Goal: Information Seeking & Learning: Learn about a topic

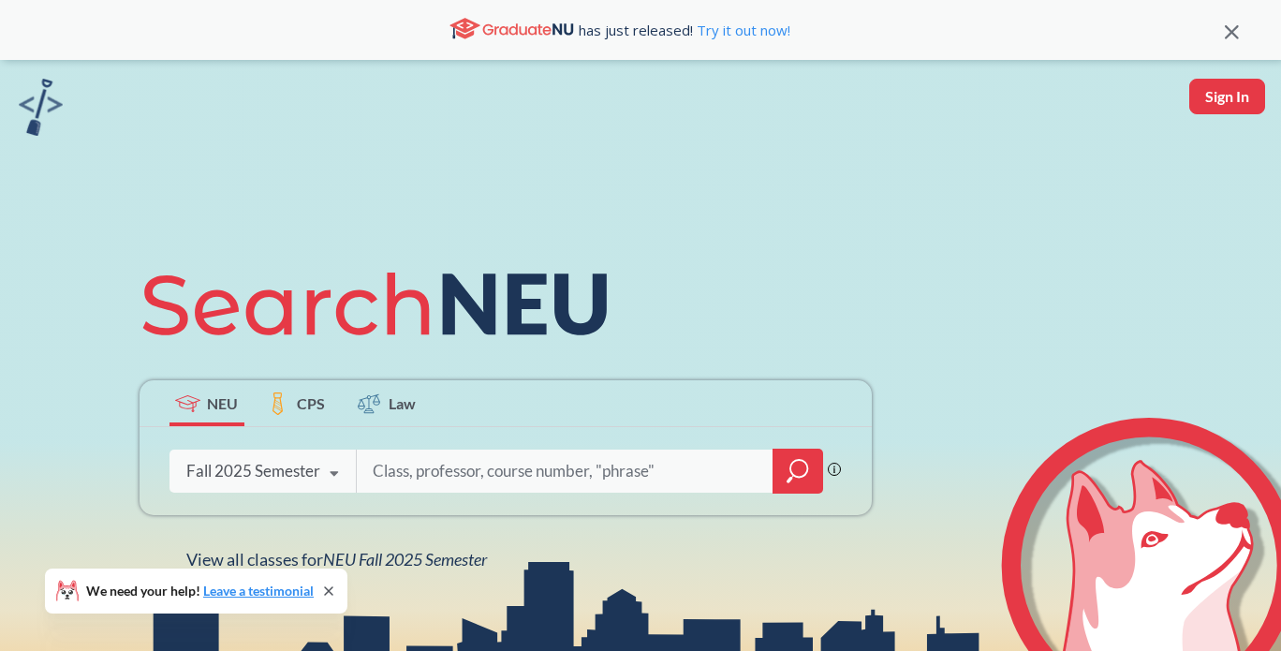
scroll to position [151, 0]
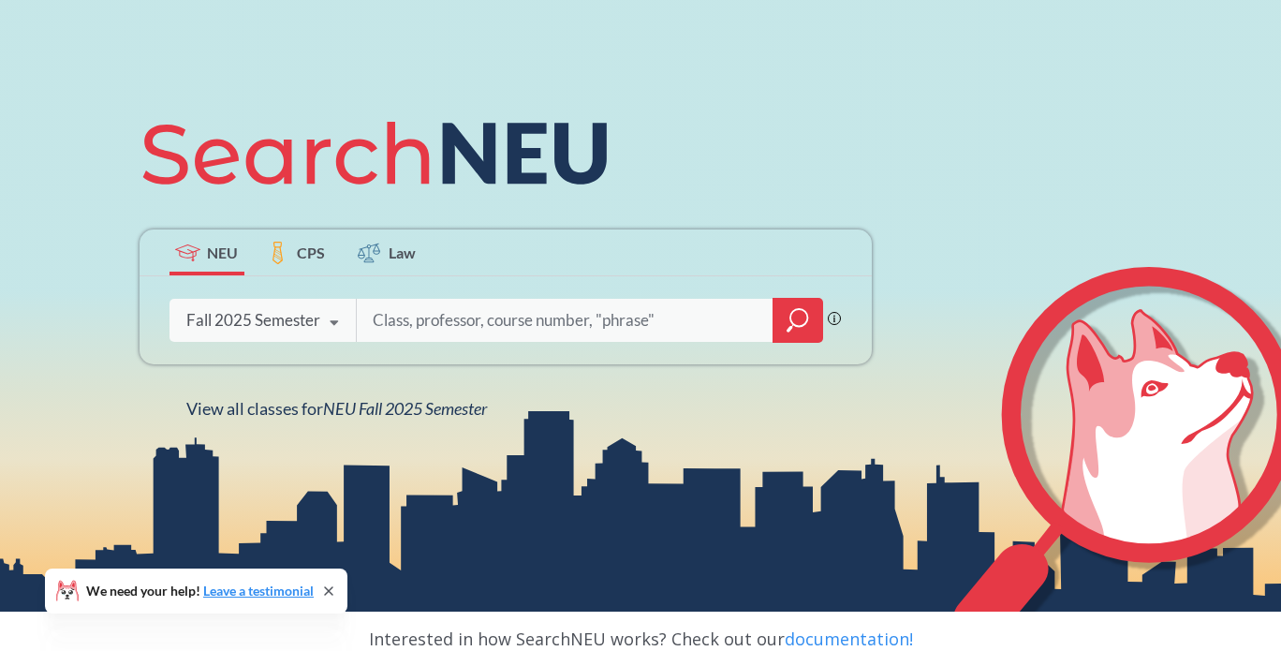
click at [560, 319] on input "search" at bounding box center [566, 320] width 390 height 39
paste input "CS 4830"
type input "CS 4830"
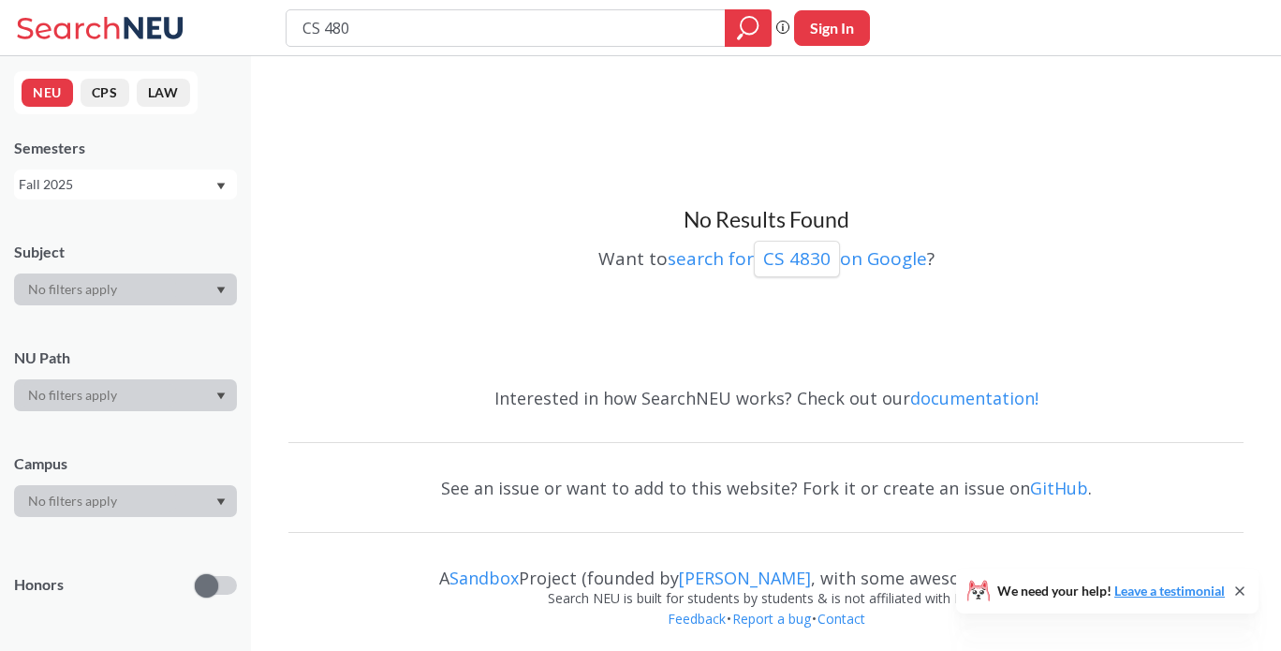
type input "CS 4820"
click at [417, 46] on div "CS 4820" at bounding box center [529, 27] width 486 height 37
click at [400, 44] on div "CS 4820" at bounding box center [529, 27] width 486 height 37
click at [391, 33] on input "CS 4820" at bounding box center [506, 28] width 411 height 32
type input "CS 4810"
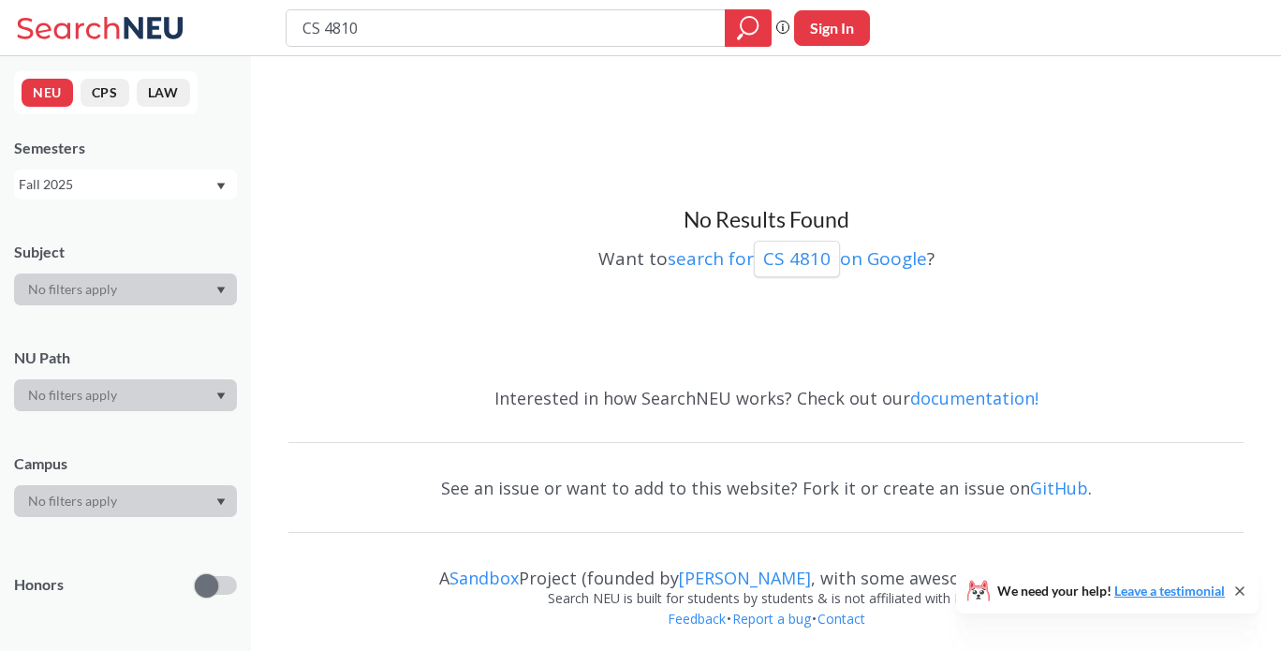
click at [423, 38] on input "CS 4810" at bounding box center [506, 28] width 411 height 32
type input "CS 4805"
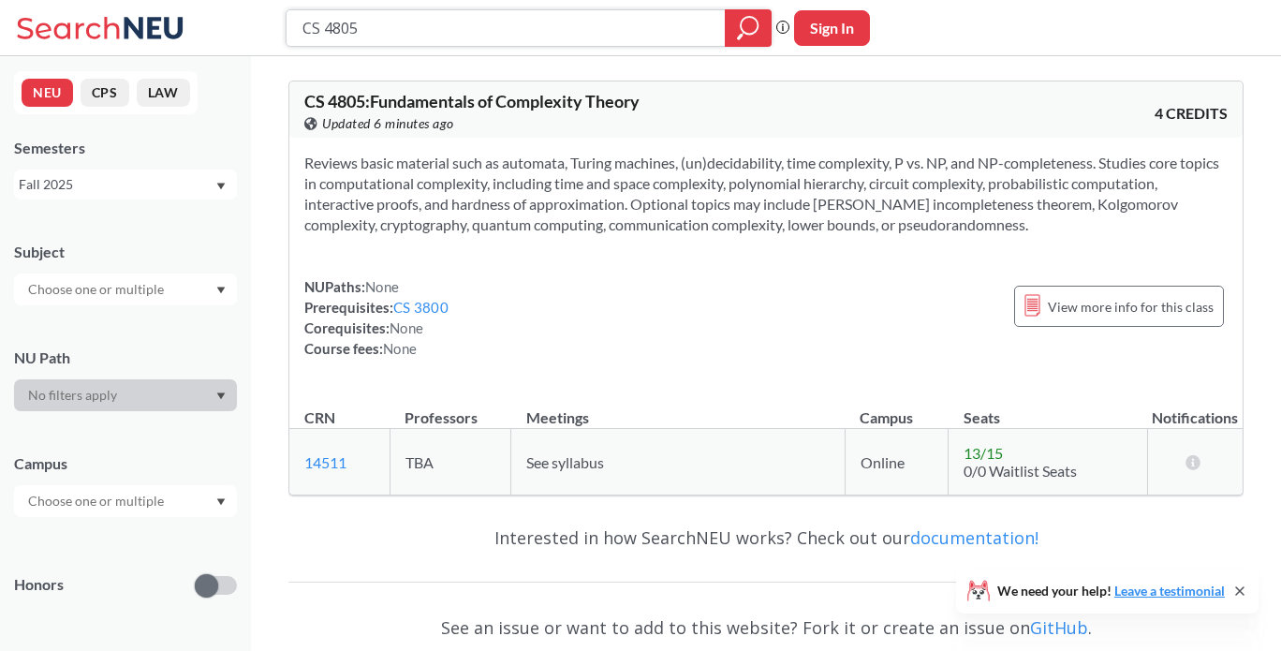
click at [472, 32] on input "CS 4805" at bounding box center [506, 28] width 411 height 32
click at [133, 170] on div "Fall 2025" at bounding box center [125, 185] width 223 height 30
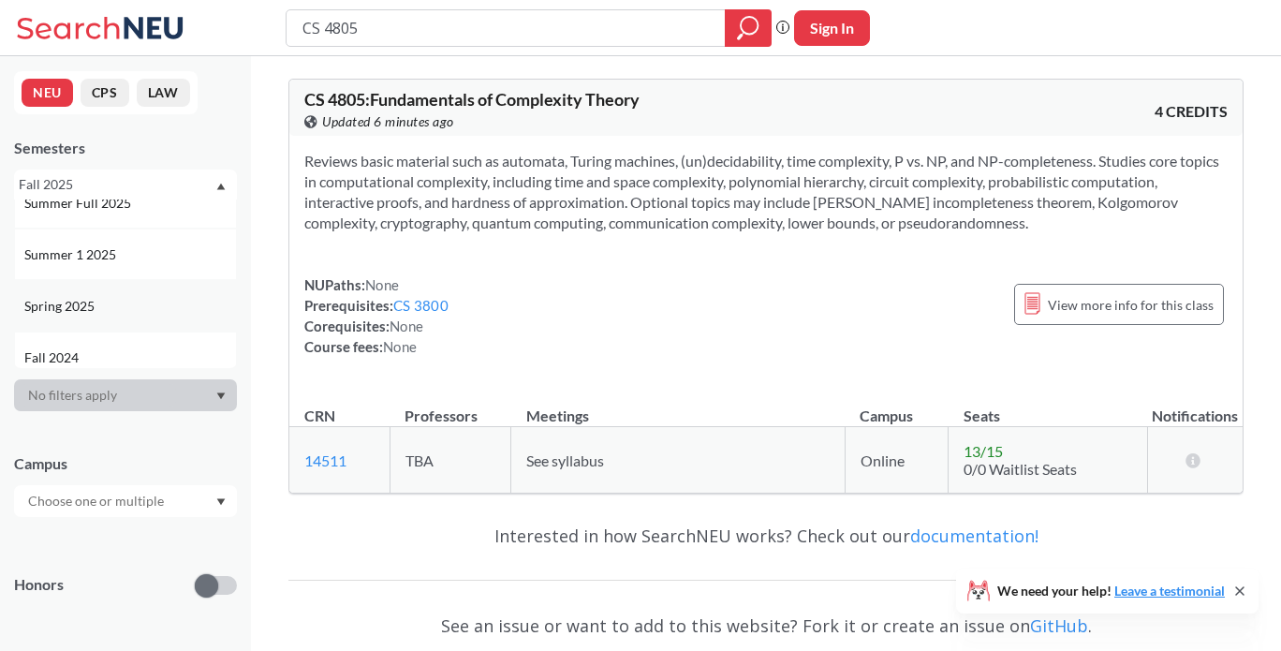
click at [141, 302] on div "Spring 2025" at bounding box center [130, 306] width 212 height 21
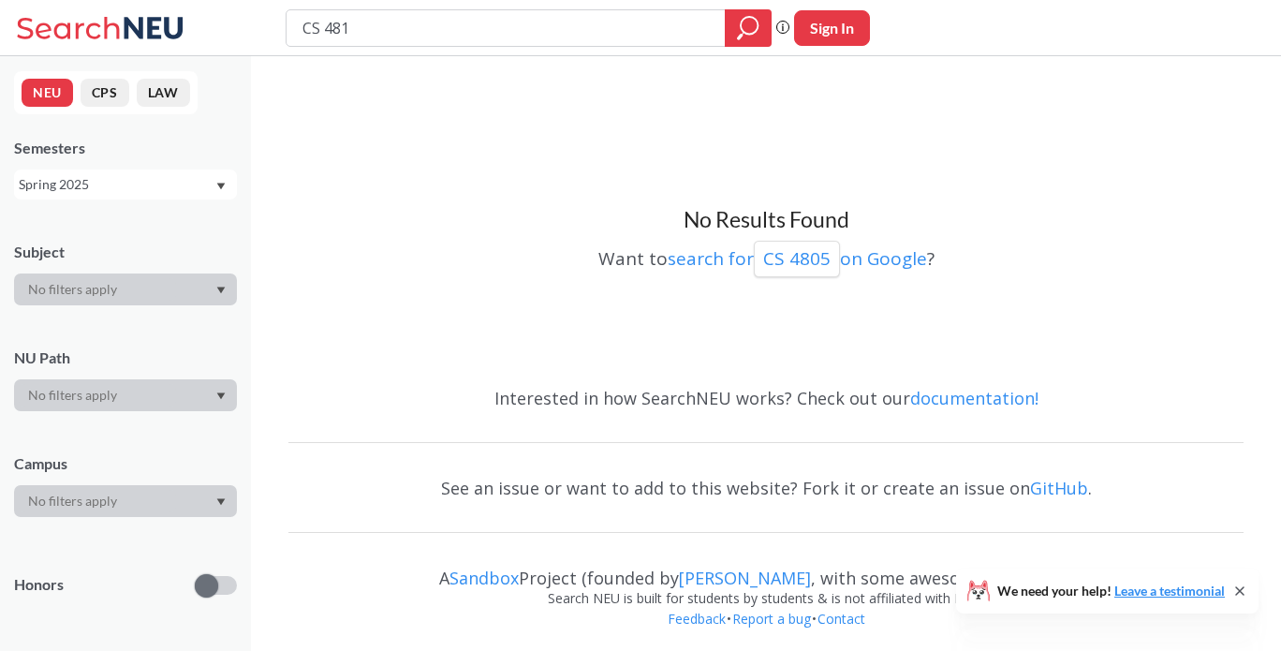
type input "CS 4810"
type input "CS 4820"
type input "CS 4830"
click at [172, 190] on div "Spring 2025" at bounding box center [117, 184] width 196 height 21
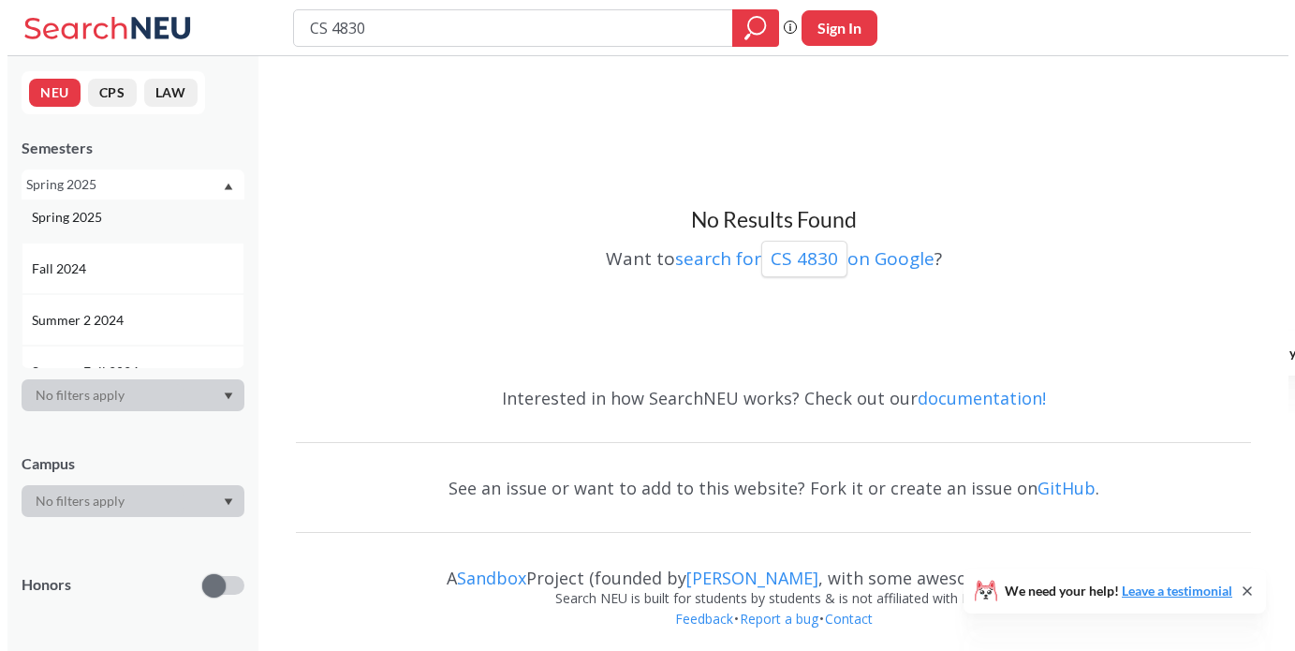
scroll to position [217, 0]
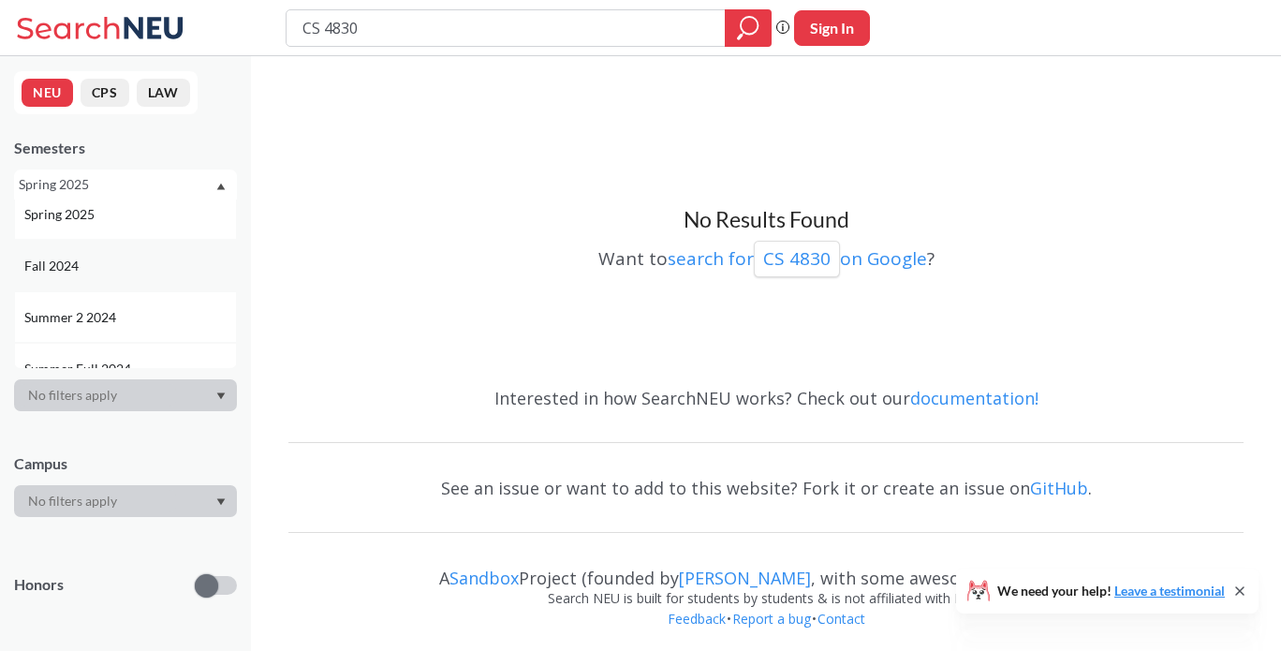
click at [155, 280] on div "Fall 2024" at bounding box center [125, 266] width 223 height 52
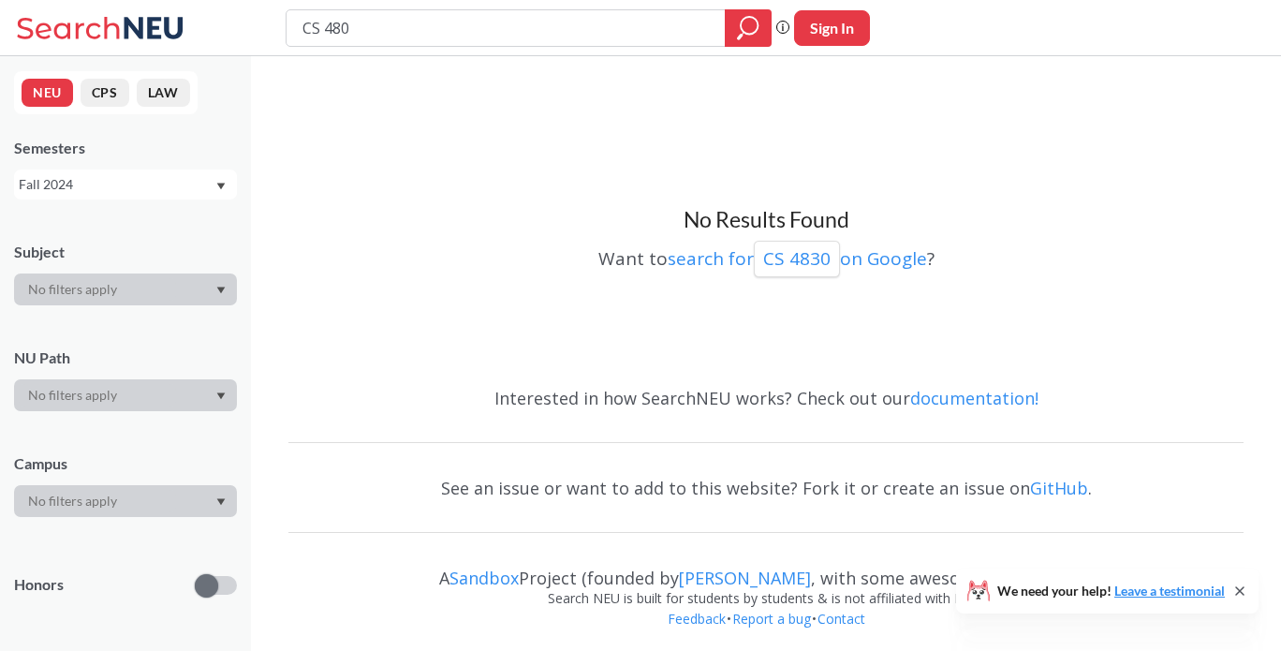
type input "CS 4820"
type input "CS 4810"
type input "CS 4805"
type input "advanced algos"
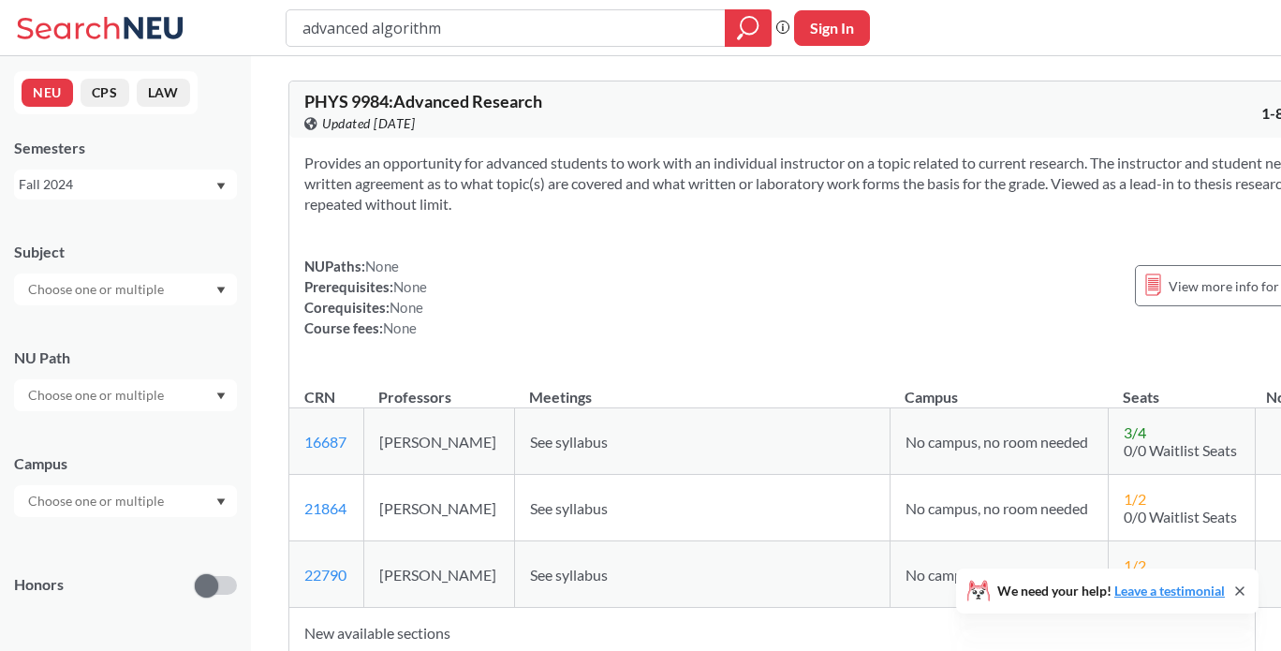
type input "advanced algorithms"
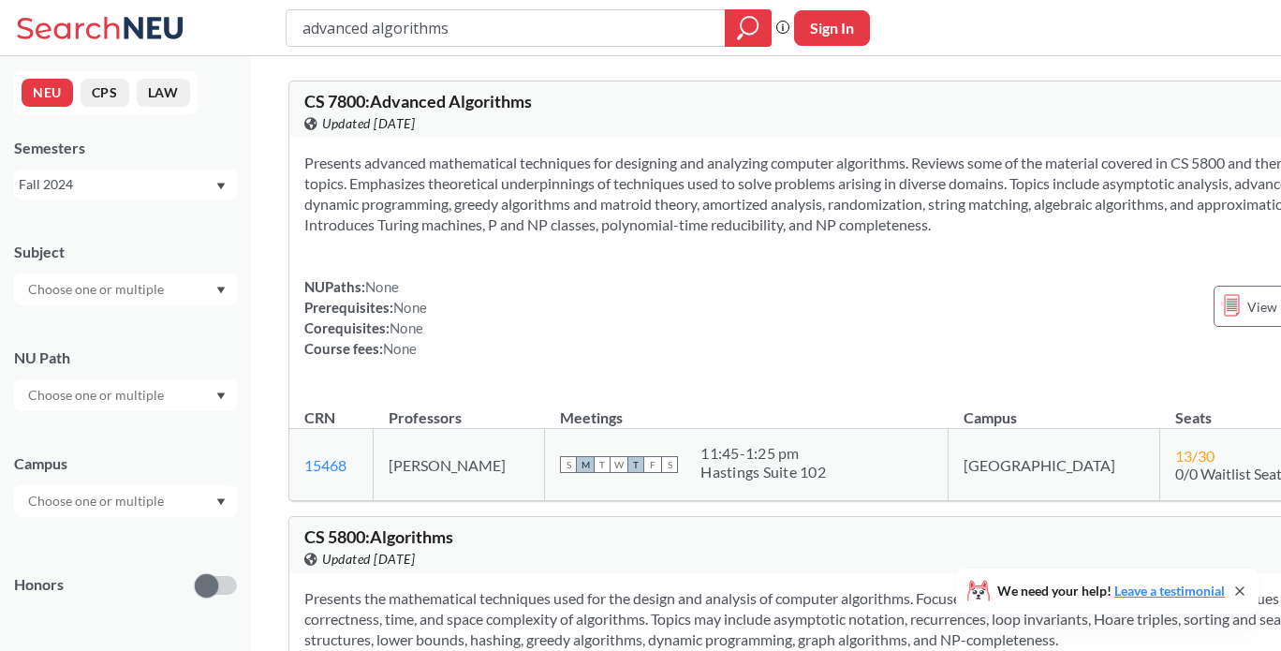
click at [177, 185] on div "Fall 2024" at bounding box center [117, 184] width 196 height 21
click at [137, 241] on div "Fall 2025" at bounding box center [125, 225] width 223 height 52
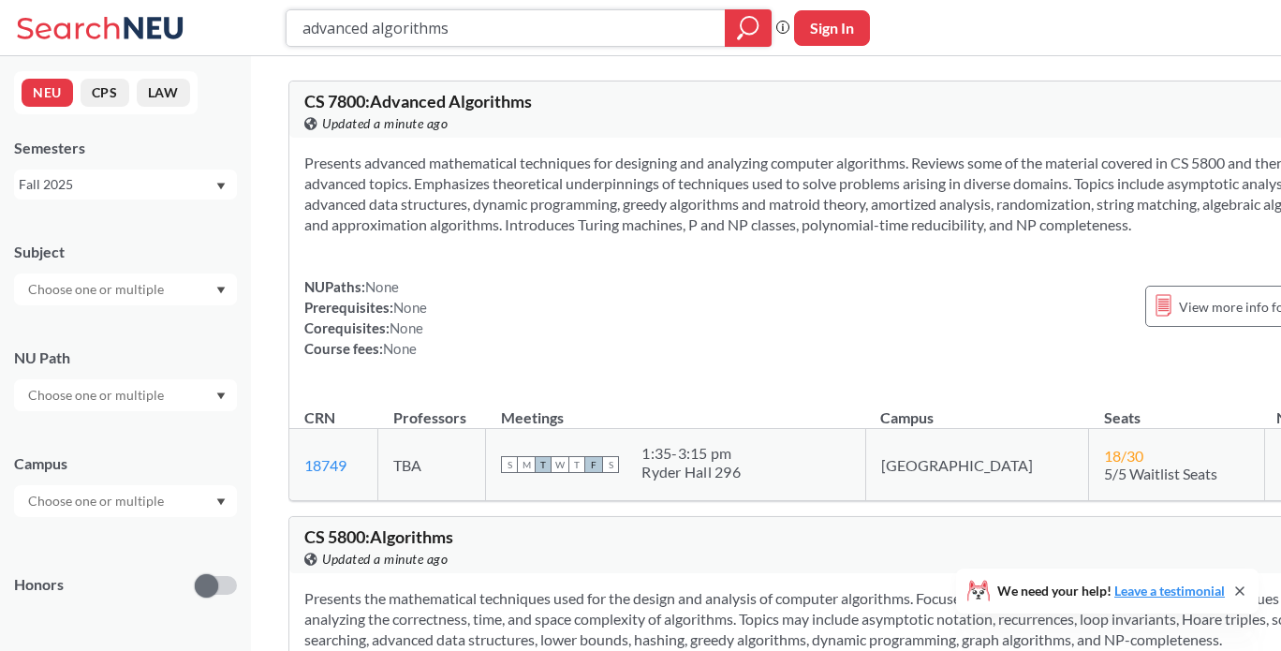
paste input "Computer-Aided Reasoning"
type input "Computer-Aided Reasoning"
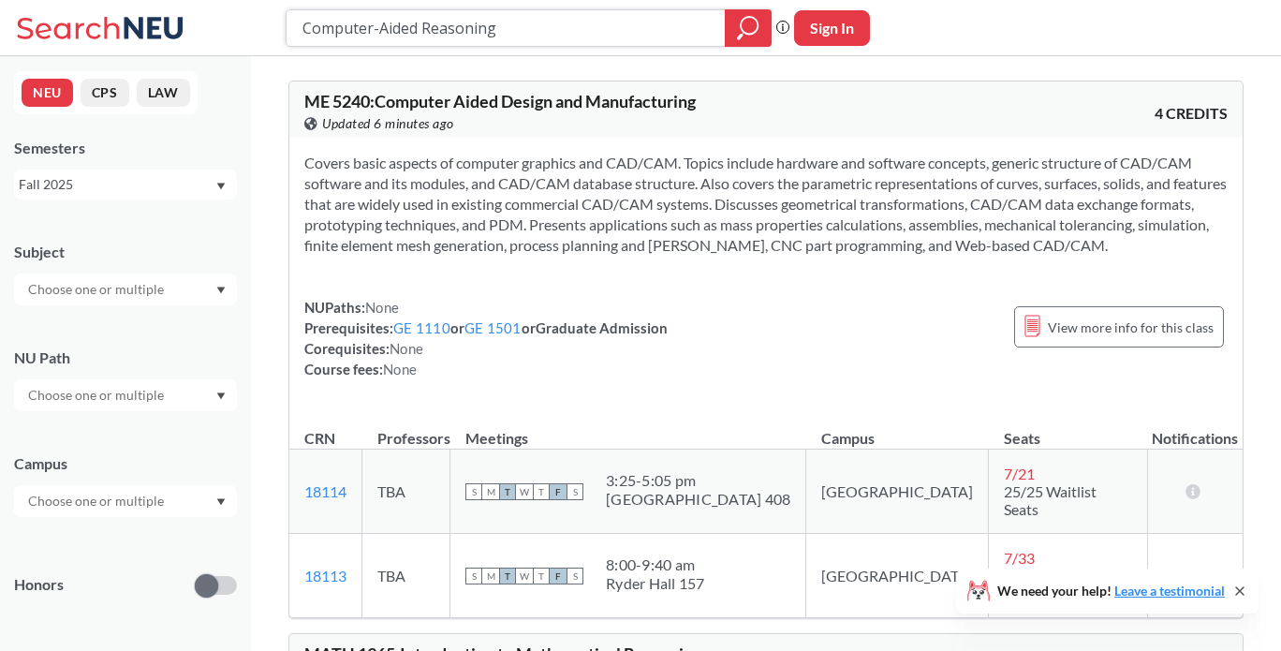
paste input "System Specification, Verification, and Synthesis"
type input "System Specification, Verification, and Synthesis"
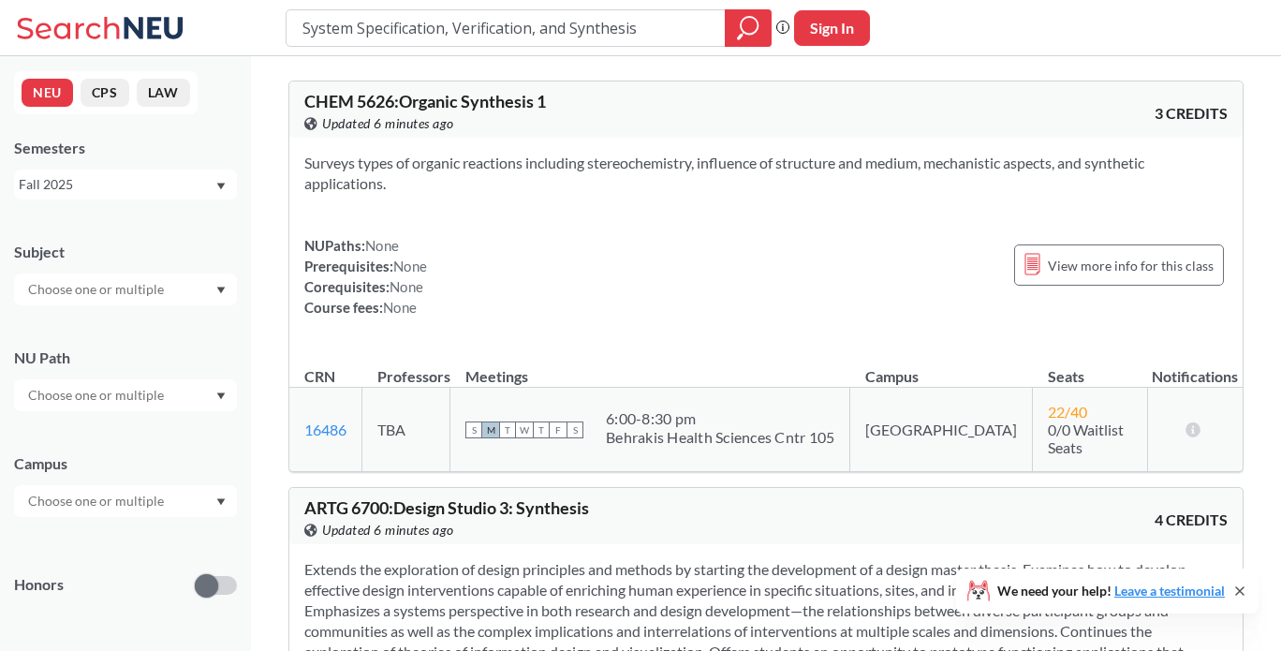
click at [155, 190] on div "Fall 2025" at bounding box center [117, 184] width 196 height 21
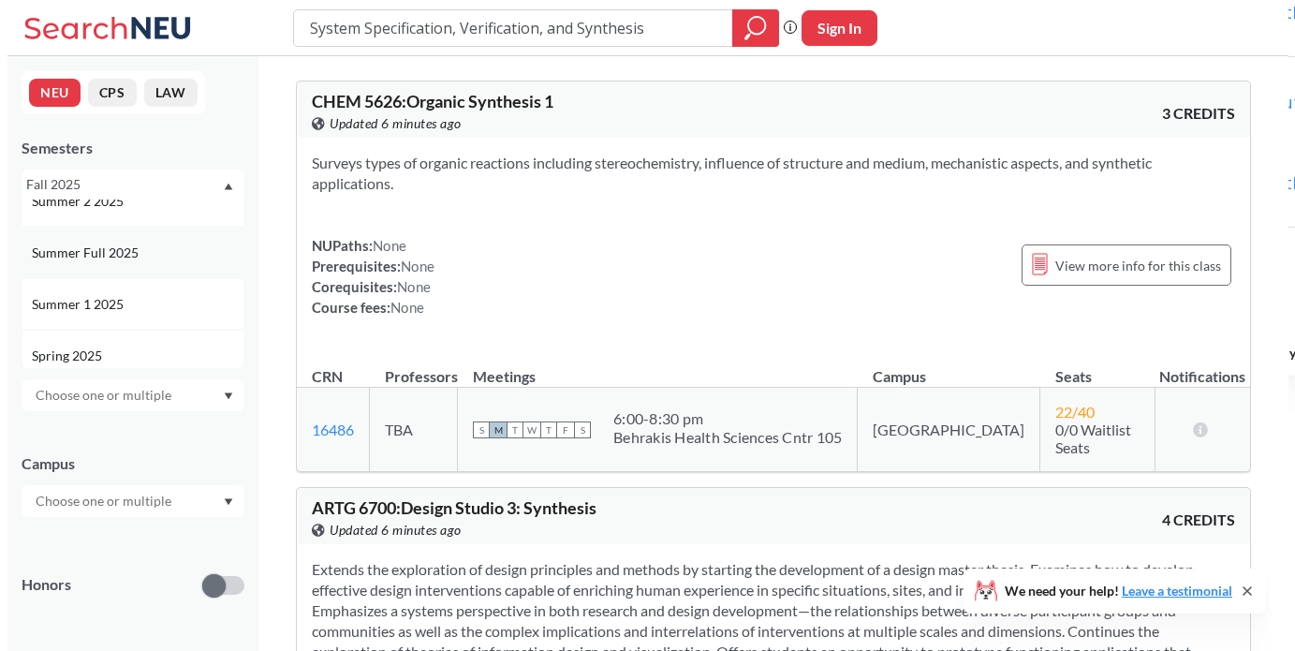
scroll to position [77, 0]
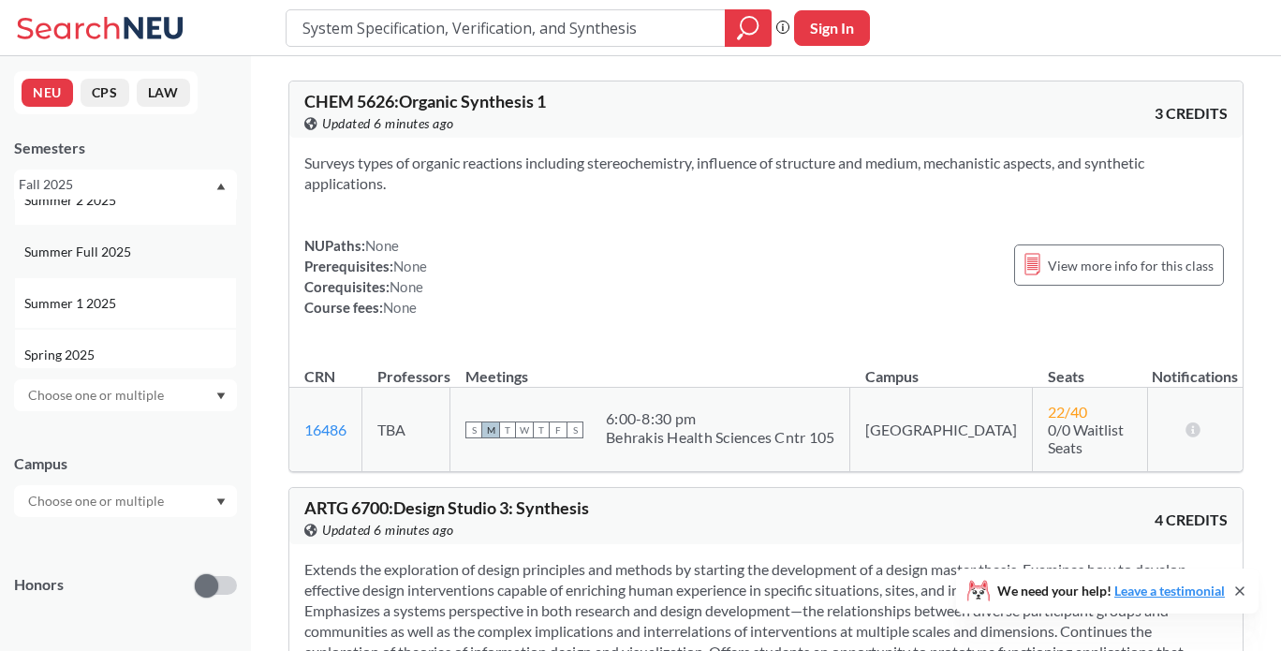
click at [114, 267] on div "Summer Full 2025" at bounding box center [125, 252] width 223 height 52
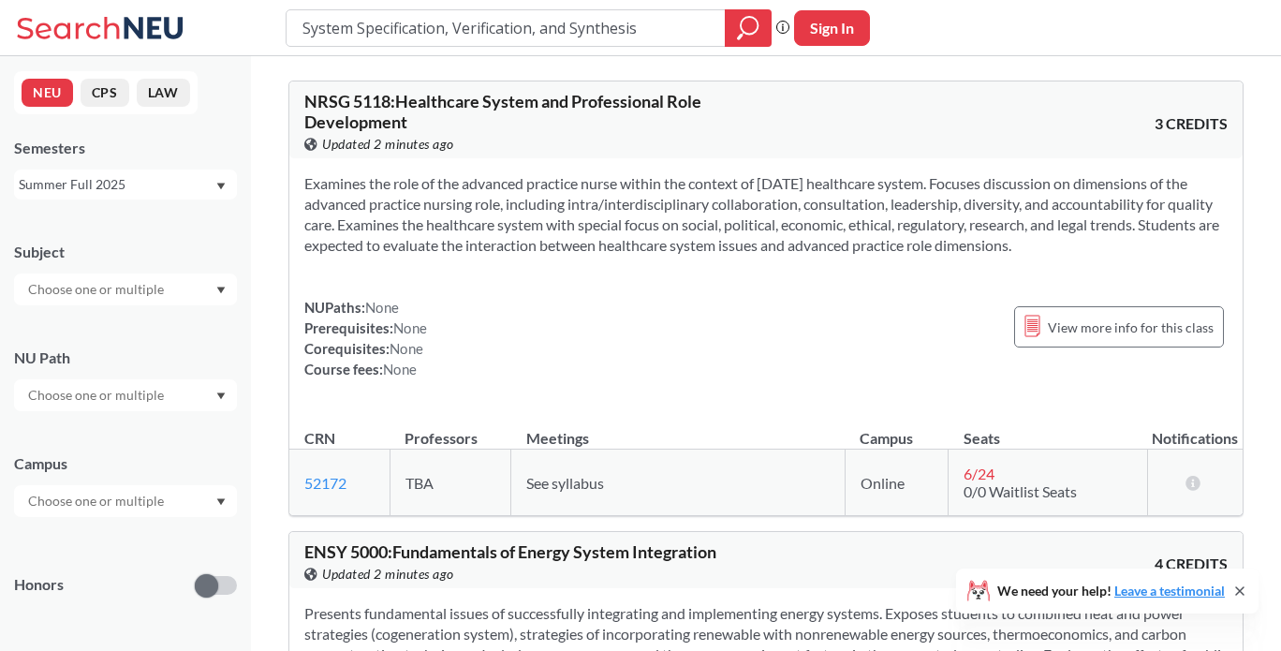
click at [146, 188] on div "Summer Full 2025" at bounding box center [117, 184] width 196 height 21
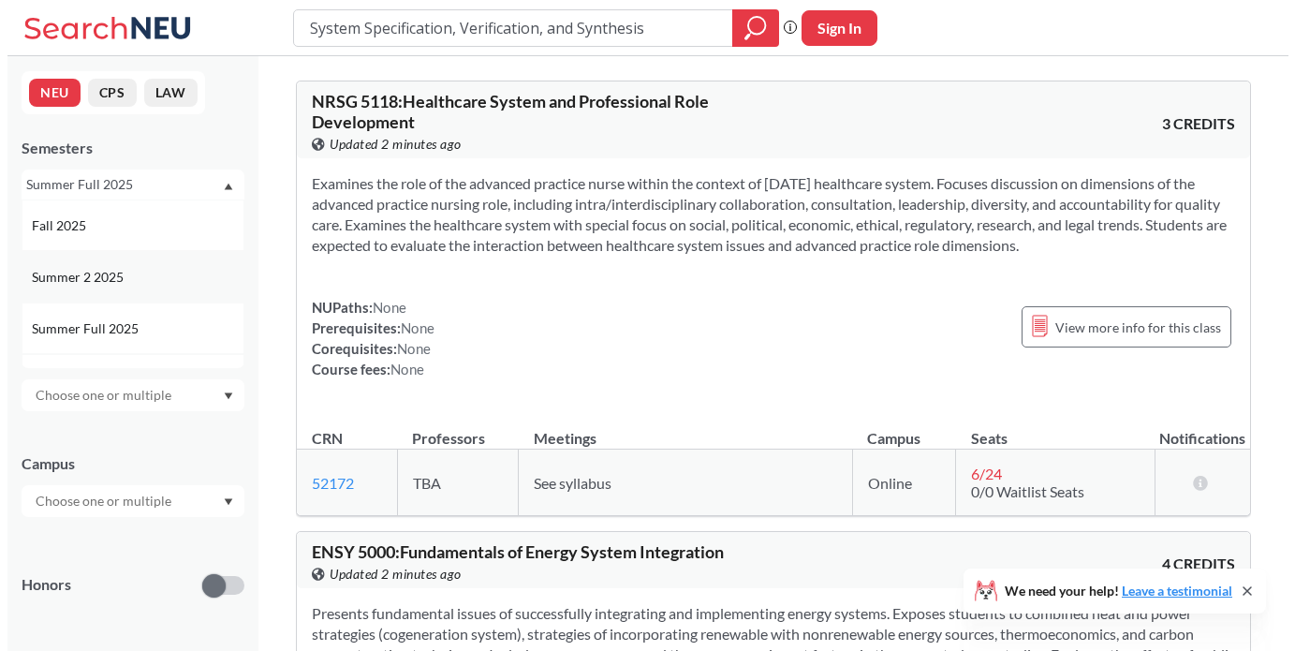
scroll to position [75, 0]
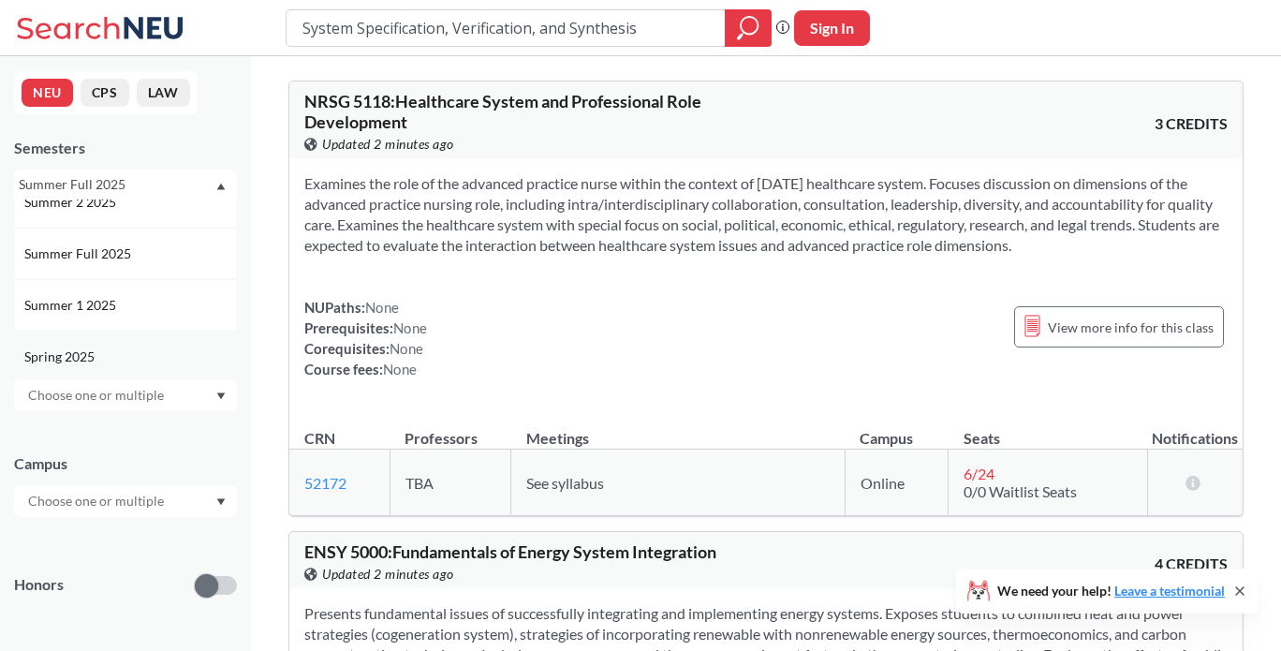
click at [99, 338] on div "Spring 2025" at bounding box center [125, 357] width 223 height 52
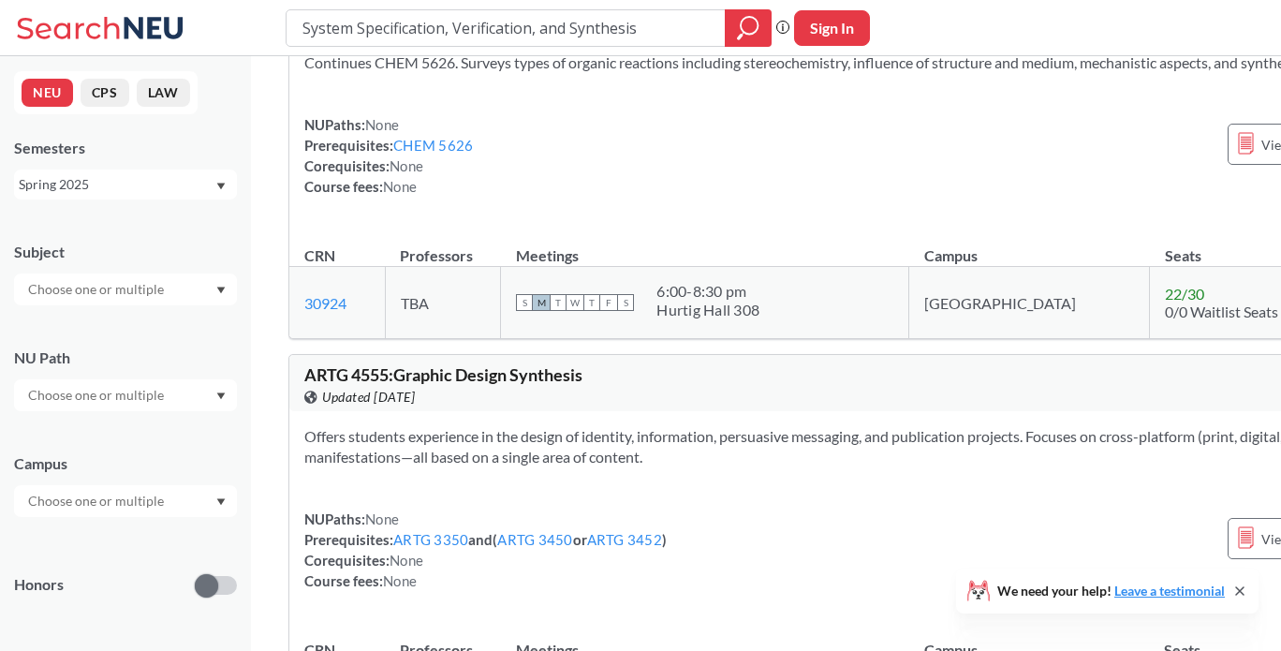
scroll to position [102, 0]
click at [131, 179] on div "Spring 2025" at bounding box center [117, 184] width 196 height 21
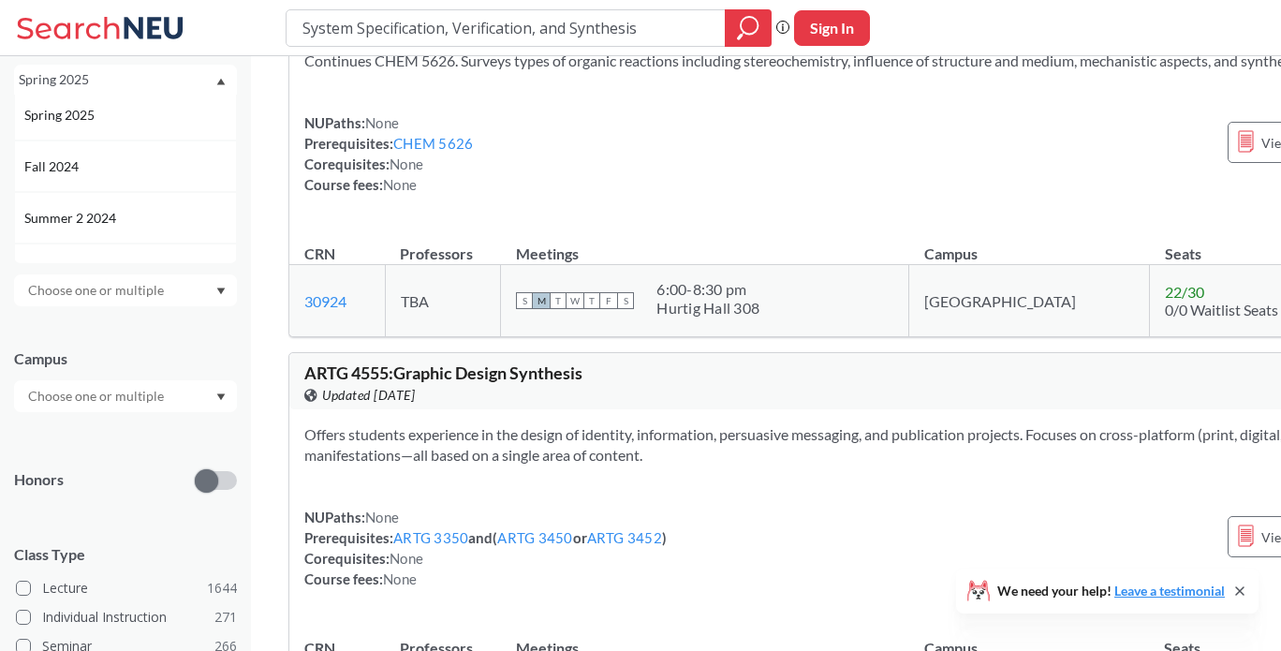
scroll to position [213, 0]
click at [128, 160] on div "Fall 2024" at bounding box center [130, 165] width 212 height 21
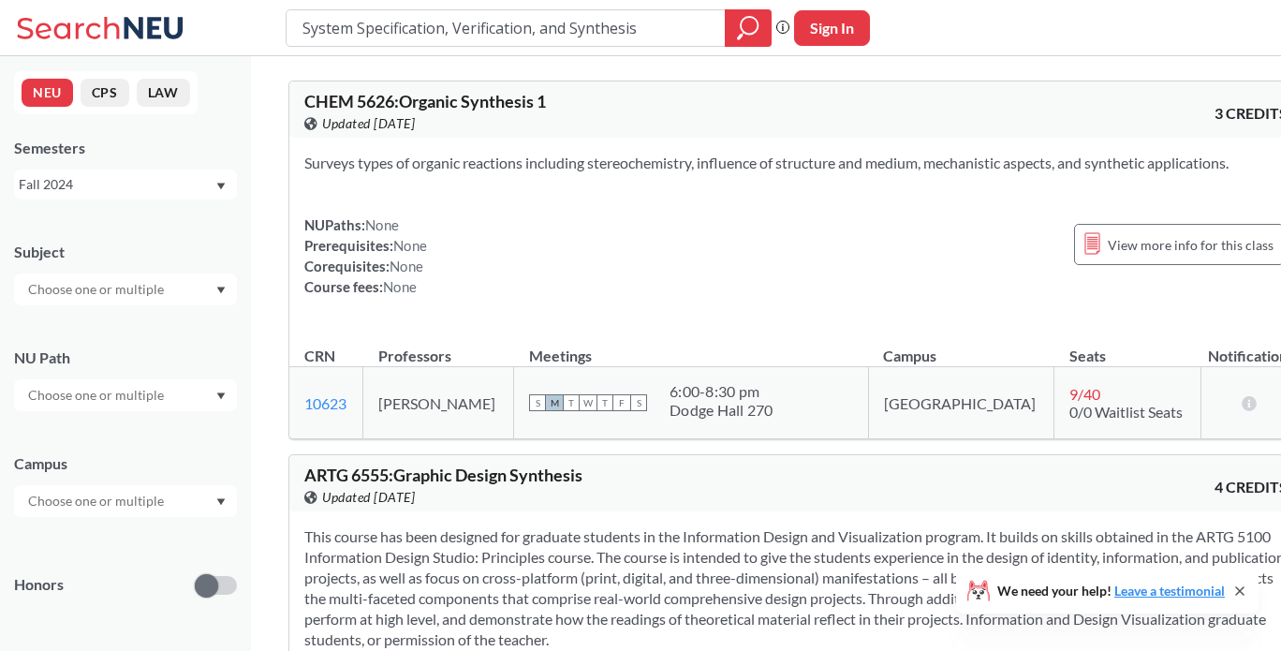
click at [176, 183] on div "Fall 2024" at bounding box center [117, 184] width 196 height 21
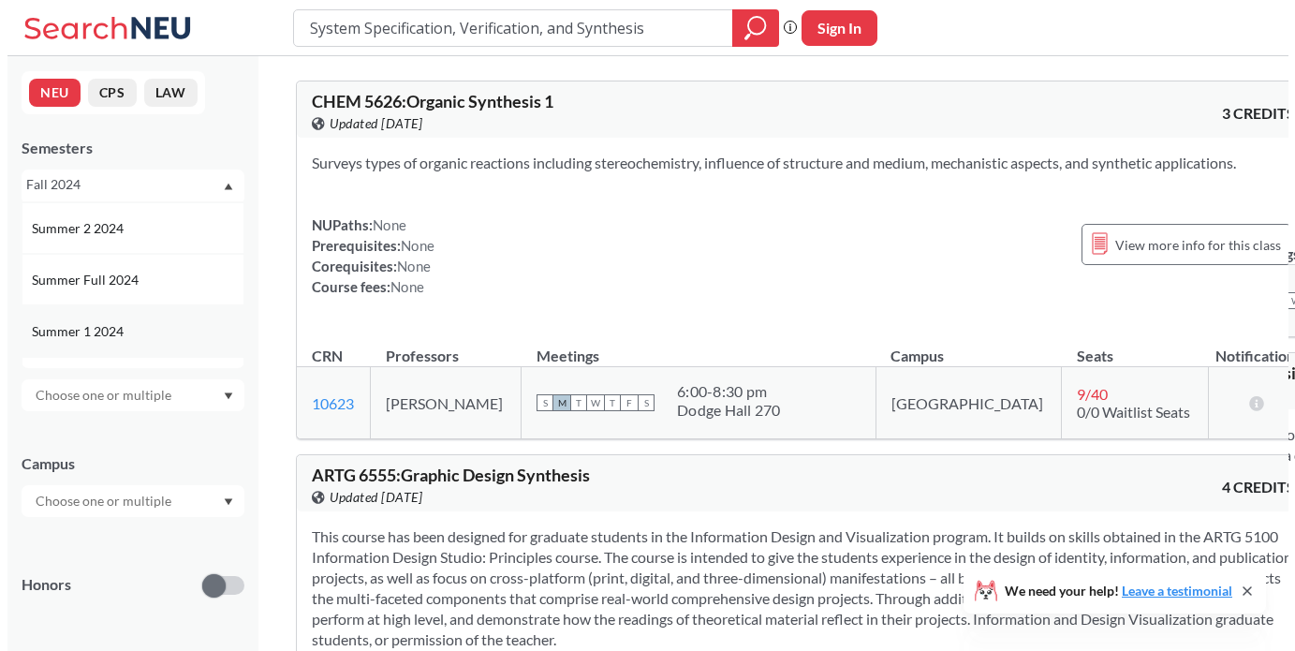
scroll to position [375, 0]
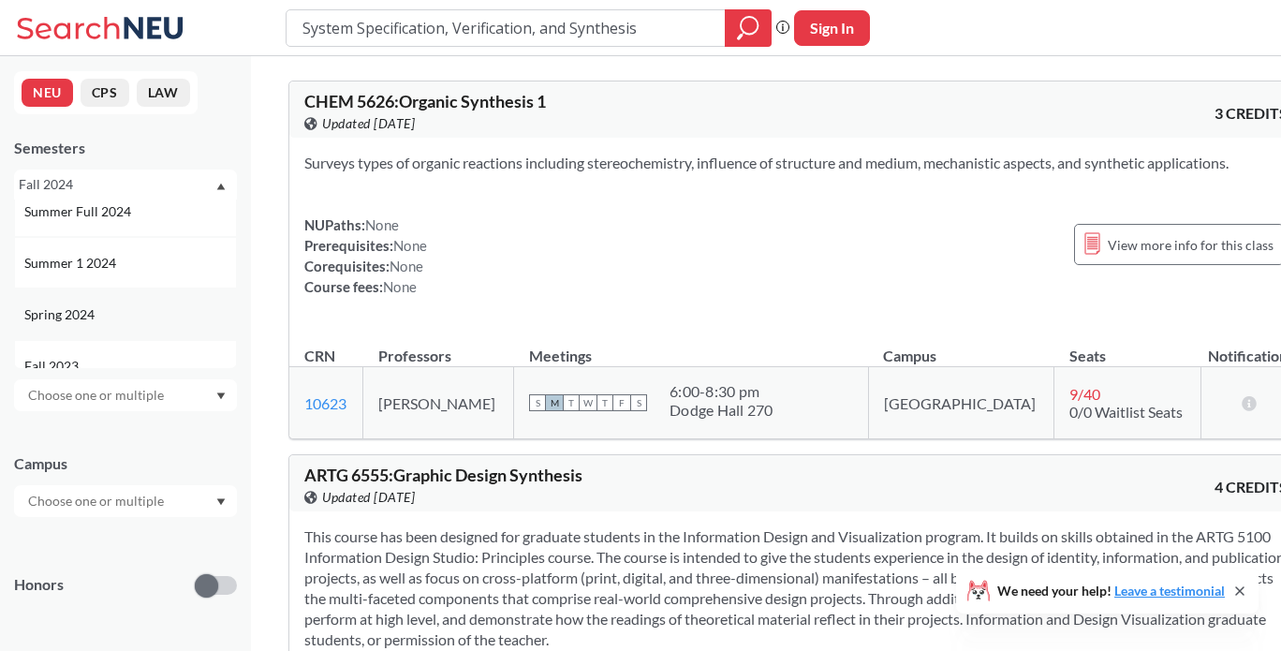
click at [109, 309] on div "Spring 2024" at bounding box center [130, 314] width 212 height 21
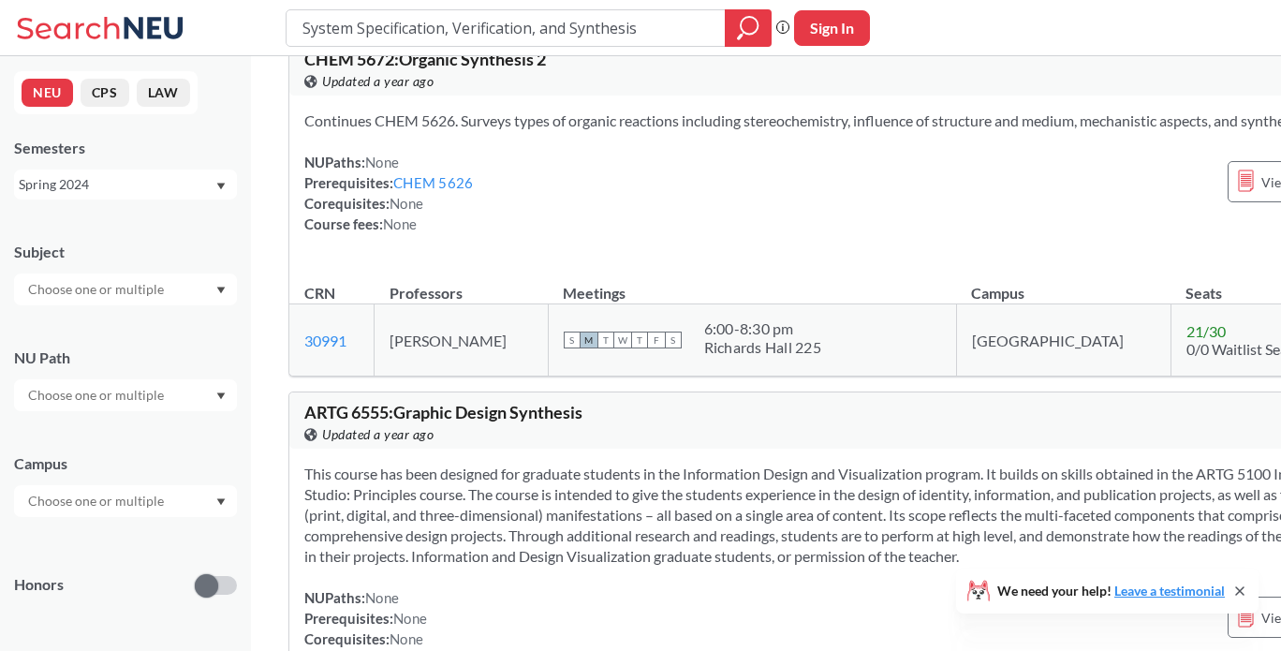
scroll to position [43, 0]
click at [143, 202] on div "NEU CPS LAW Semesters Spring 2024 Subject NU Path Campus Honors Class Type Lect…" at bounding box center [125, 353] width 251 height 595
click at [149, 195] on div "Spring 2024" at bounding box center [125, 185] width 223 height 30
click at [118, 278] on div "Fall 2024" at bounding box center [130, 276] width 212 height 21
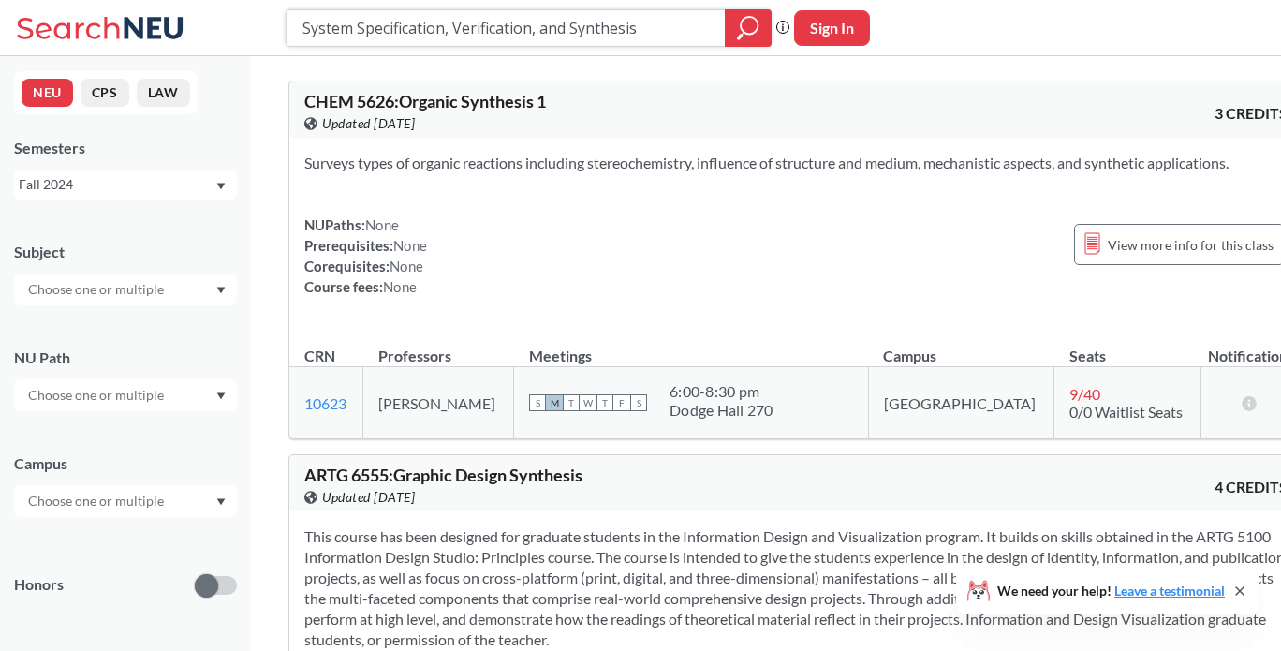
click at [579, 32] on input "System Specification, Verification, and Synthesis" at bounding box center [506, 28] width 411 height 32
paste input "Computer-Aided Reasoning"
type input "Computer-Aided Reasoning"
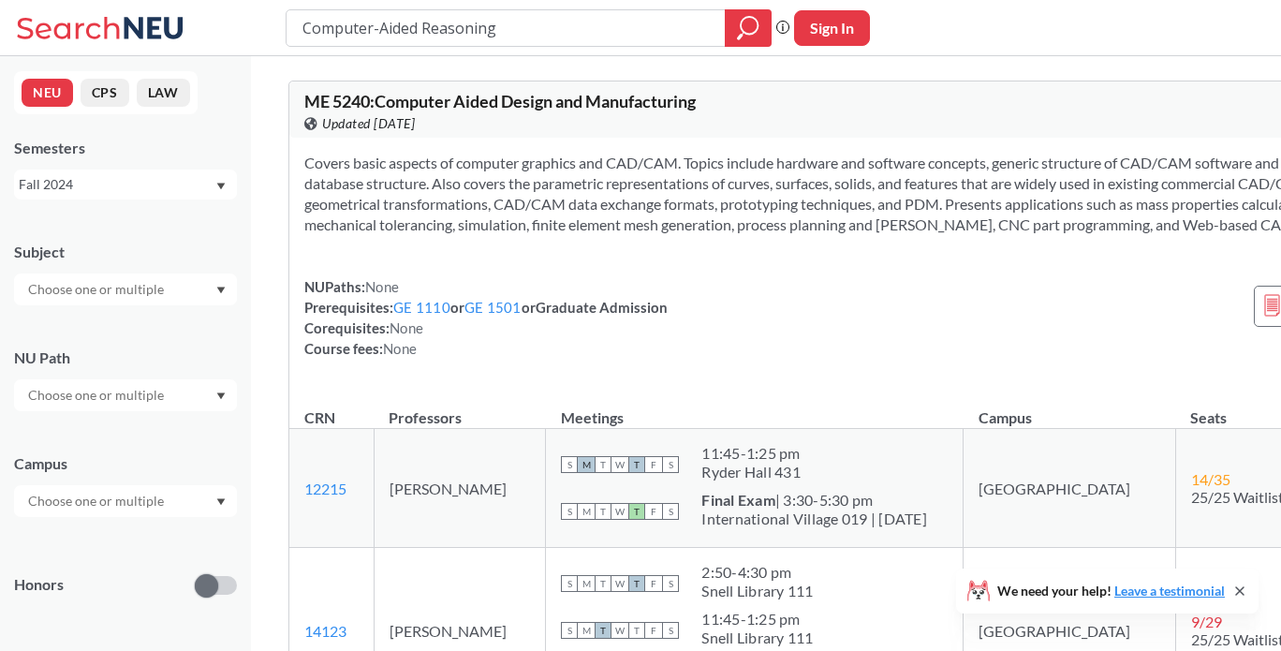
click at [138, 190] on div "Fall 2024" at bounding box center [117, 184] width 196 height 21
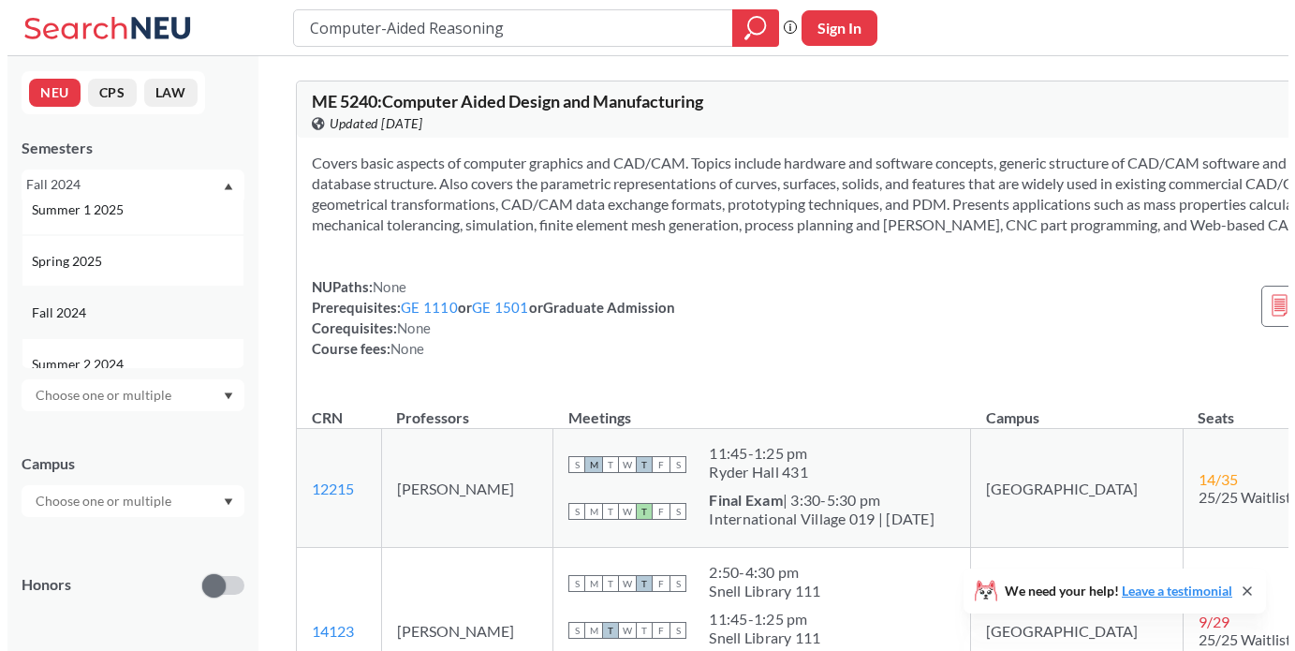
scroll to position [227, 0]
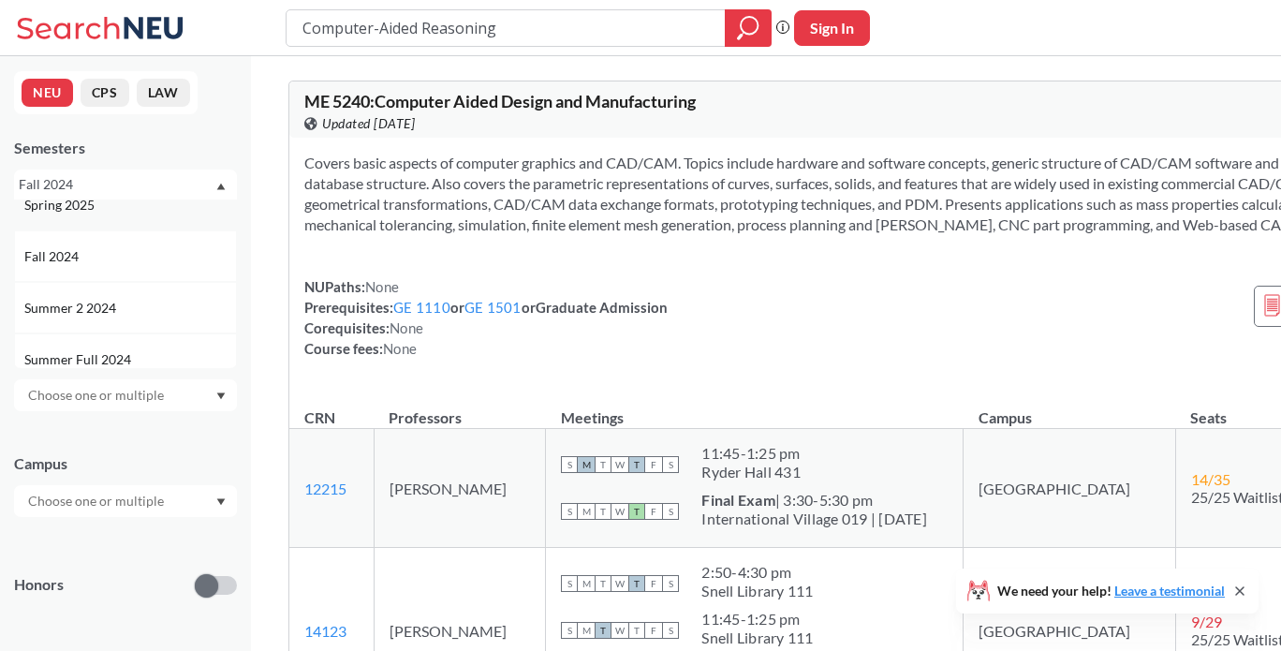
click at [124, 225] on div "Spring 2025" at bounding box center [125, 205] width 223 height 52
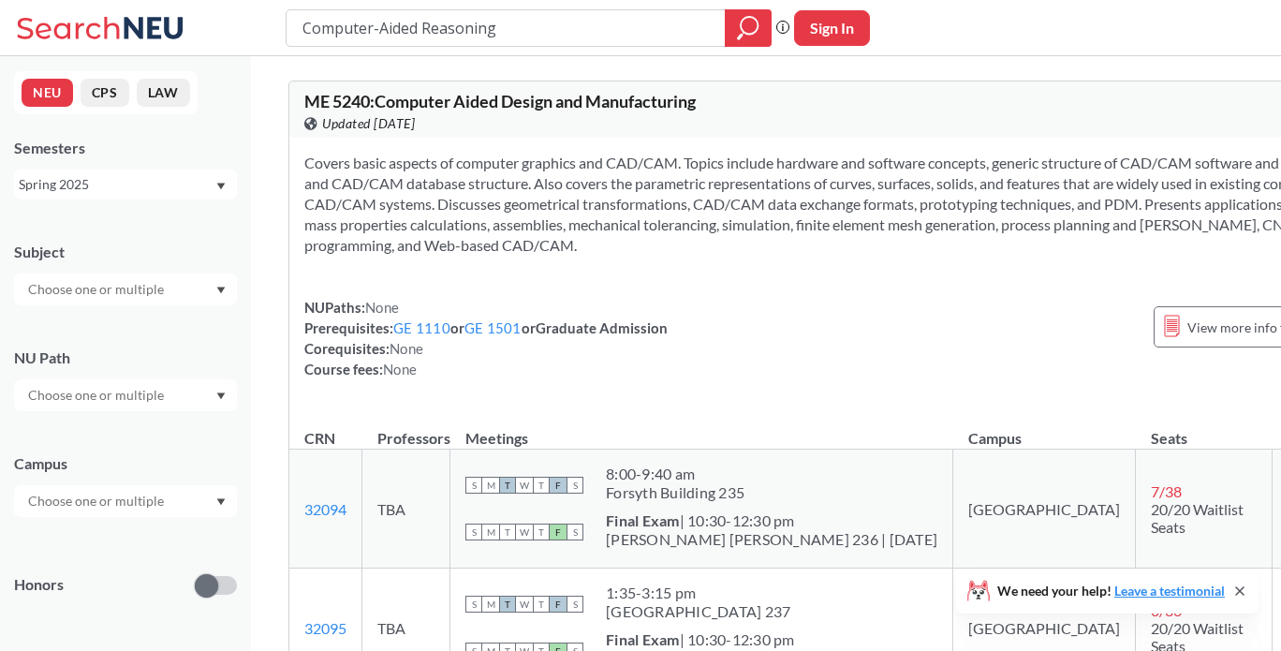
click at [166, 191] on div "Spring 2025" at bounding box center [117, 184] width 196 height 21
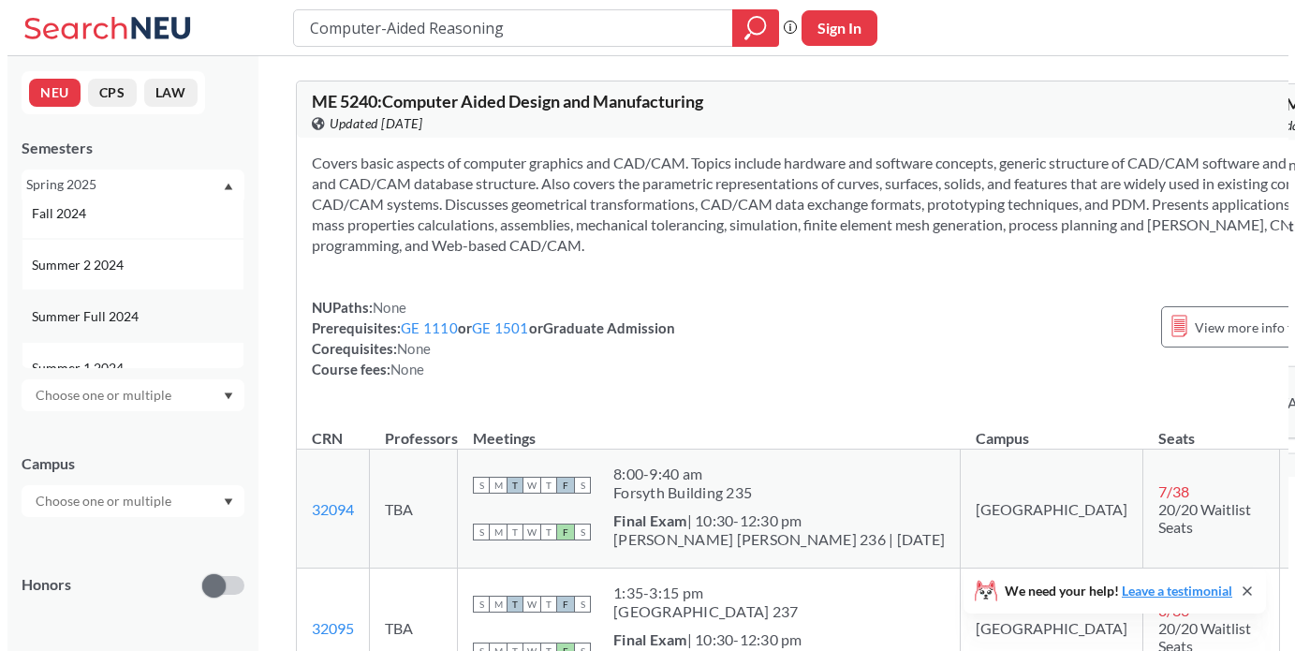
scroll to position [335, 0]
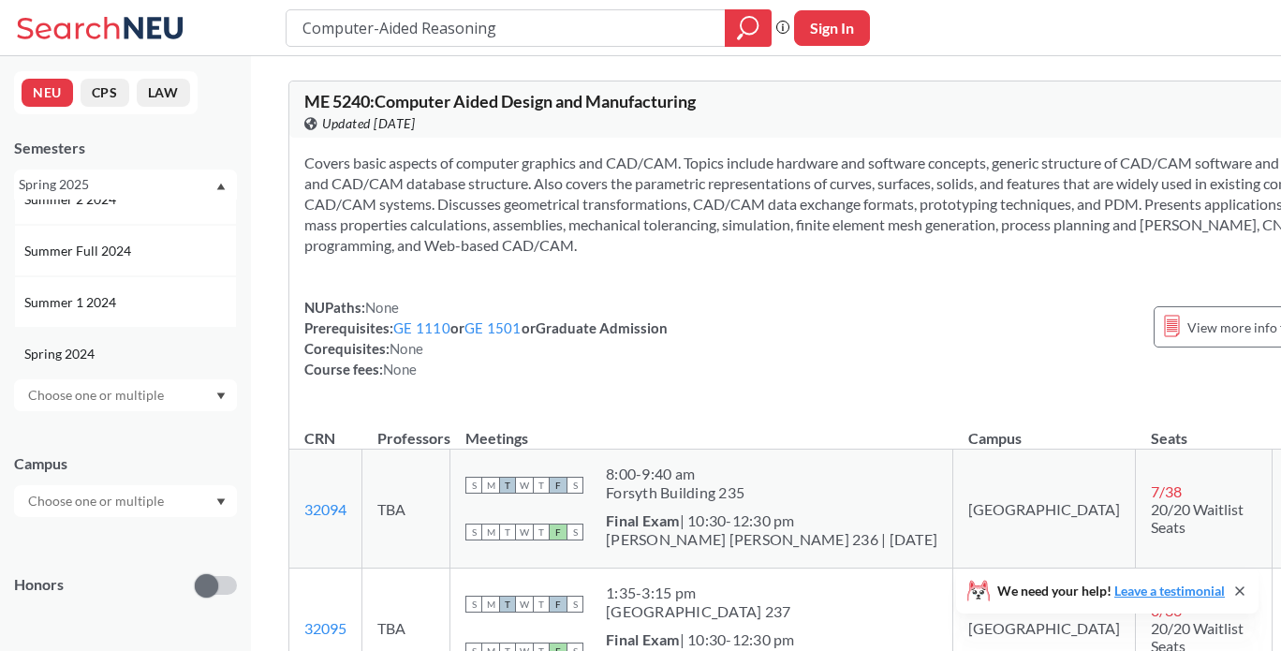
click at [116, 334] on div "Spring 2024" at bounding box center [125, 354] width 223 height 52
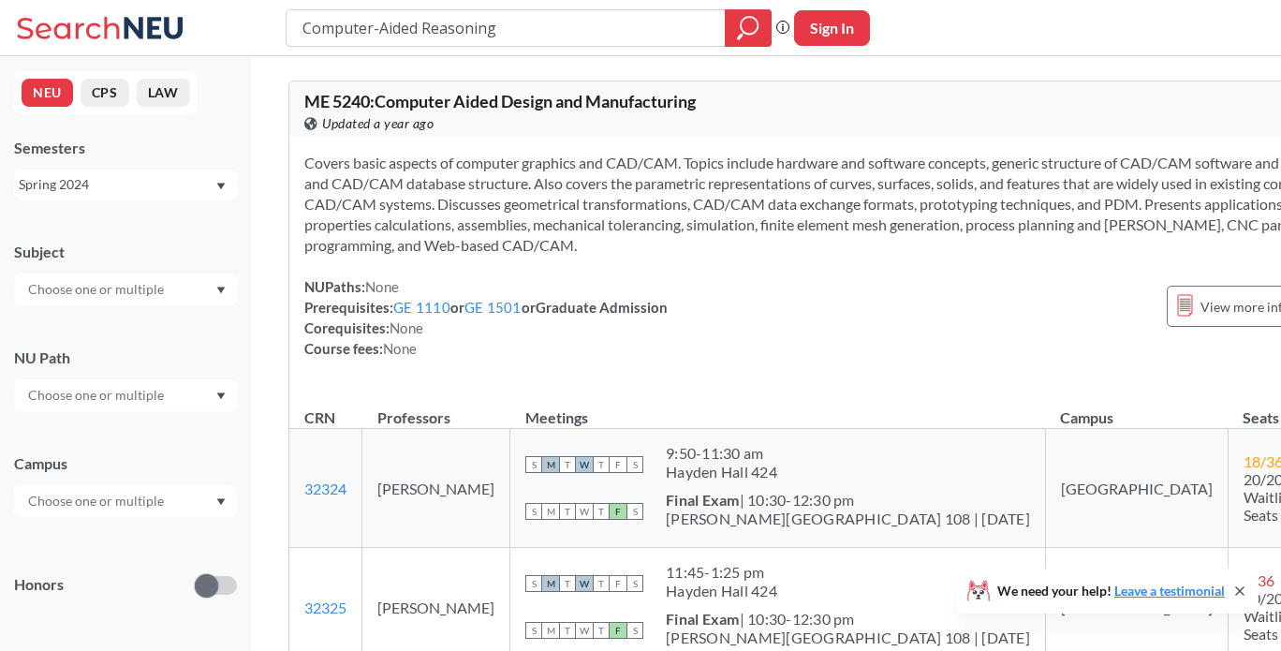
click at [154, 192] on div "Spring 2024" at bounding box center [117, 184] width 196 height 21
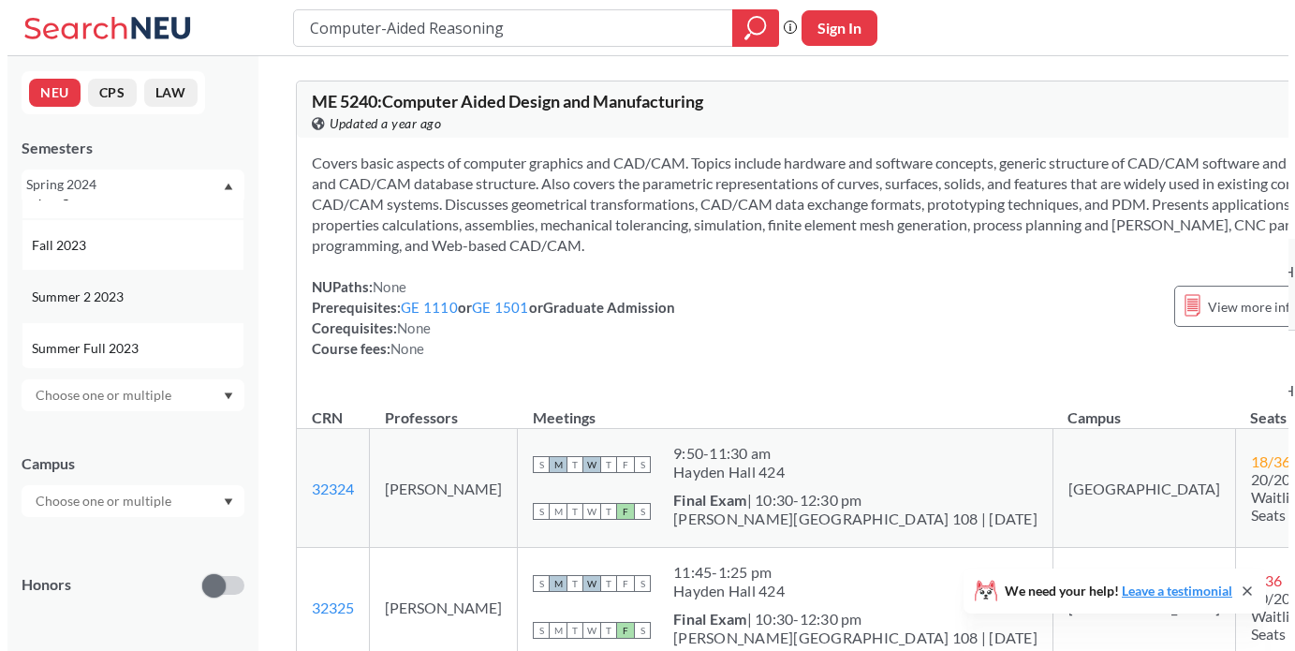
scroll to position [477, 0]
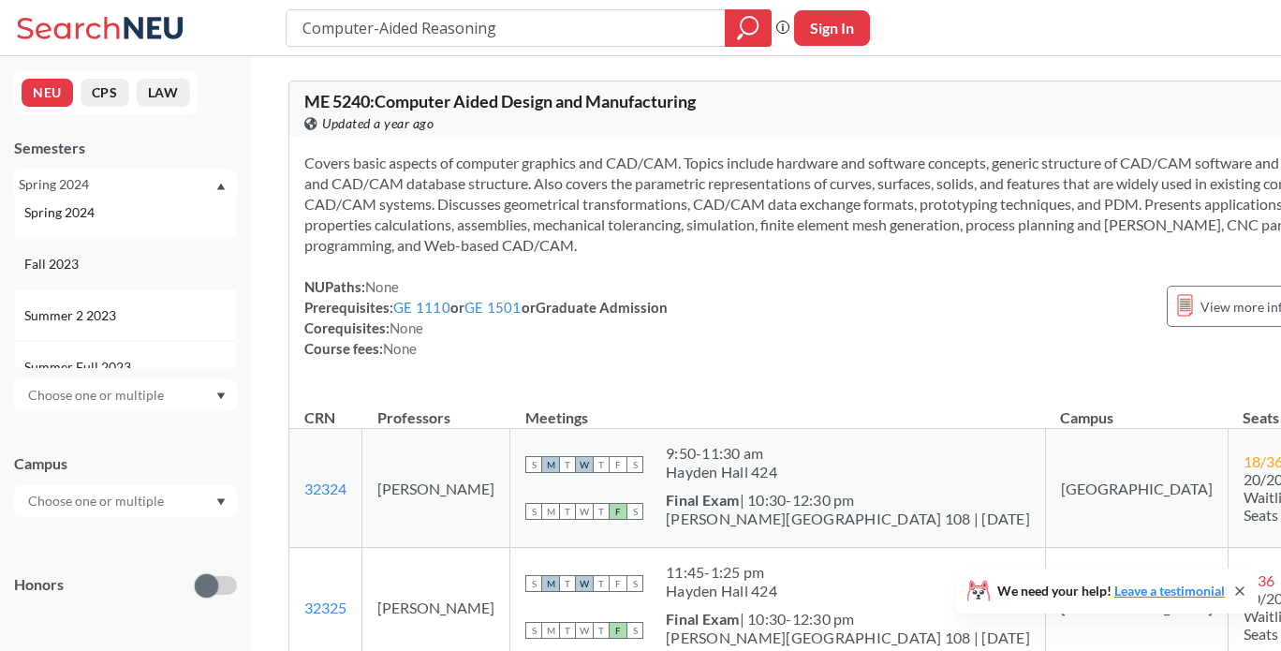
click at [111, 265] on div "Fall 2023" at bounding box center [130, 264] width 212 height 21
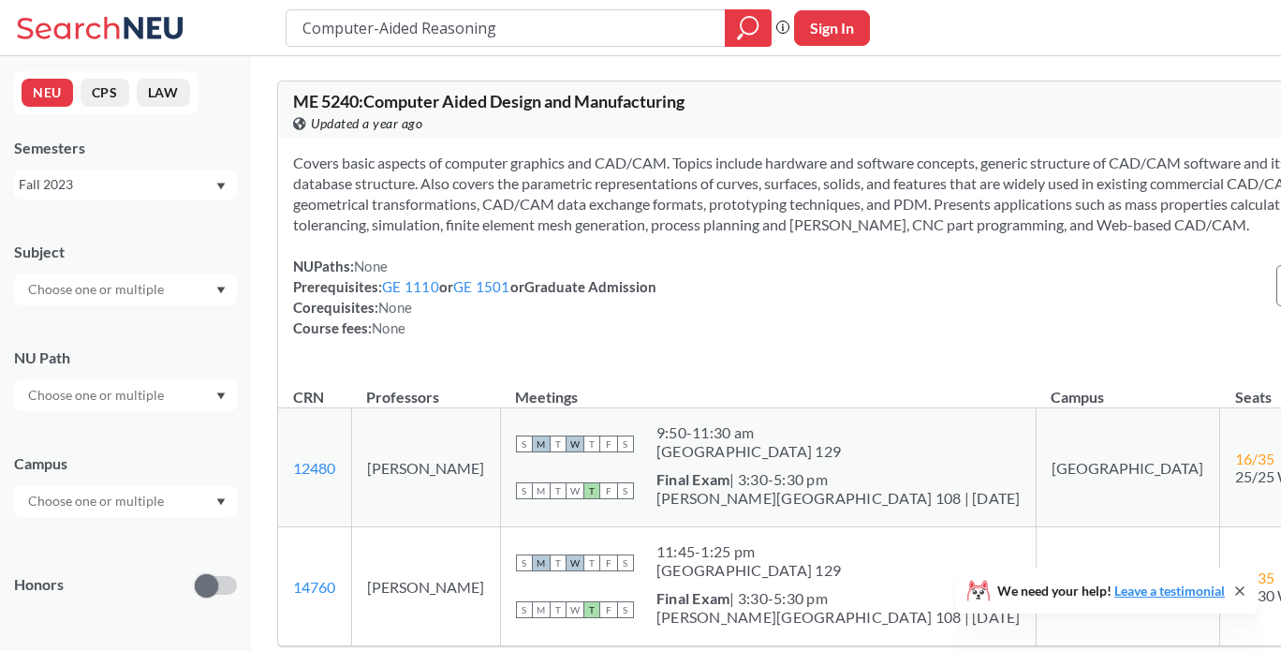
click at [172, 190] on div "Fall 2023" at bounding box center [117, 184] width 196 height 21
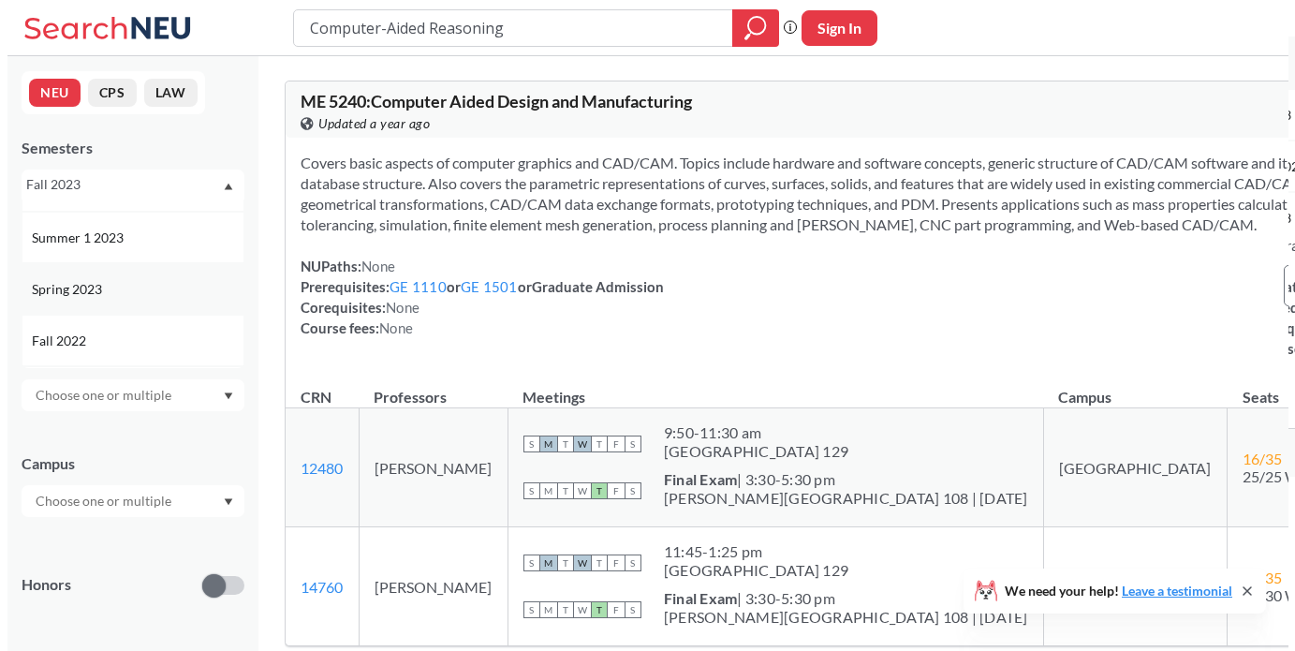
scroll to position [658, 0]
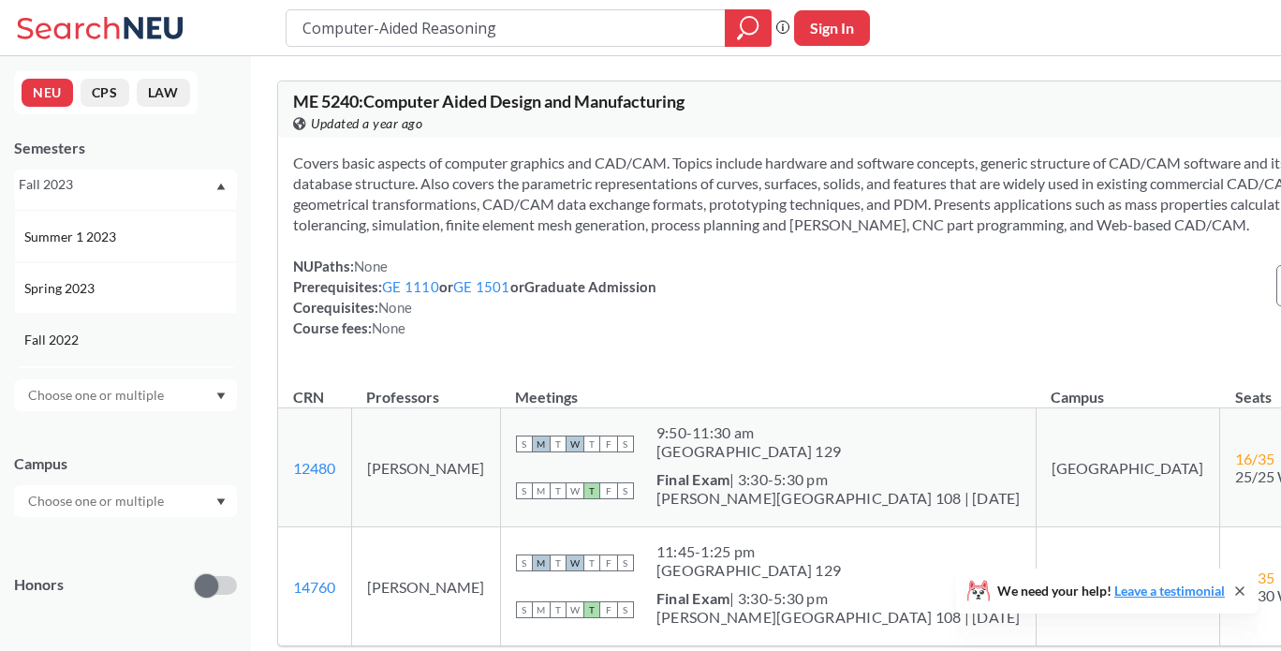
click at [88, 340] on div "Fall 2022" at bounding box center [130, 340] width 212 height 21
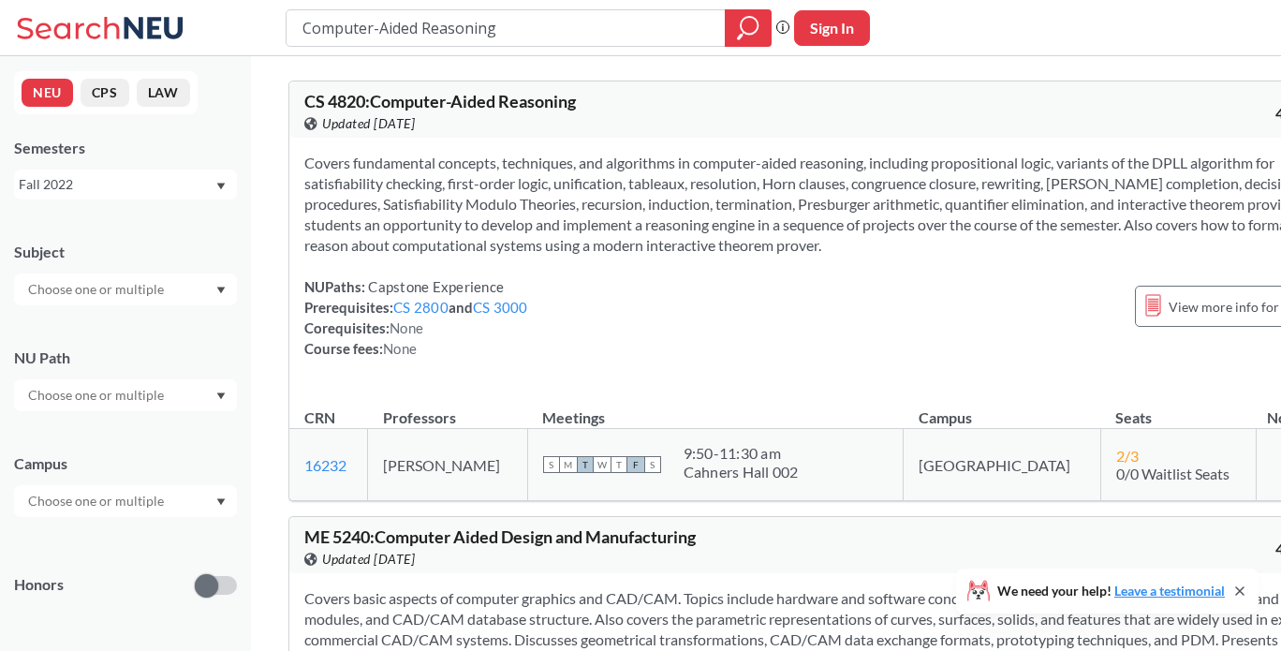
click at [151, 185] on div "Fall 2022" at bounding box center [117, 184] width 196 height 21
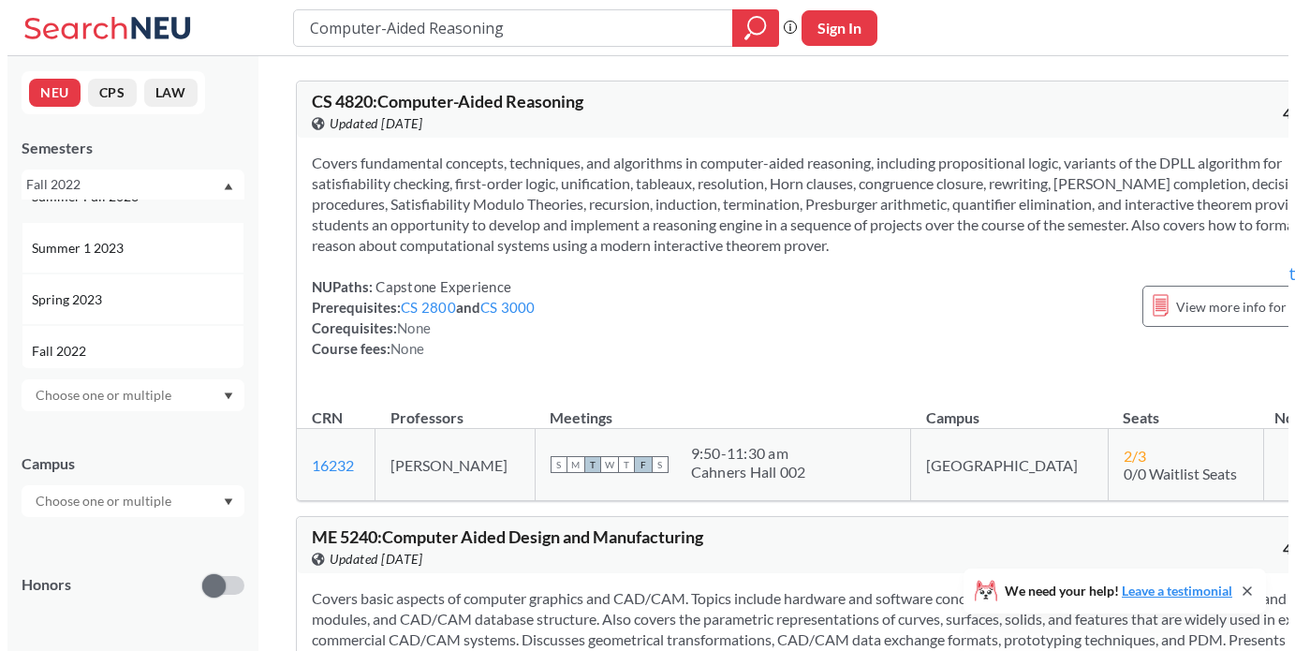
scroll to position [648, 0]
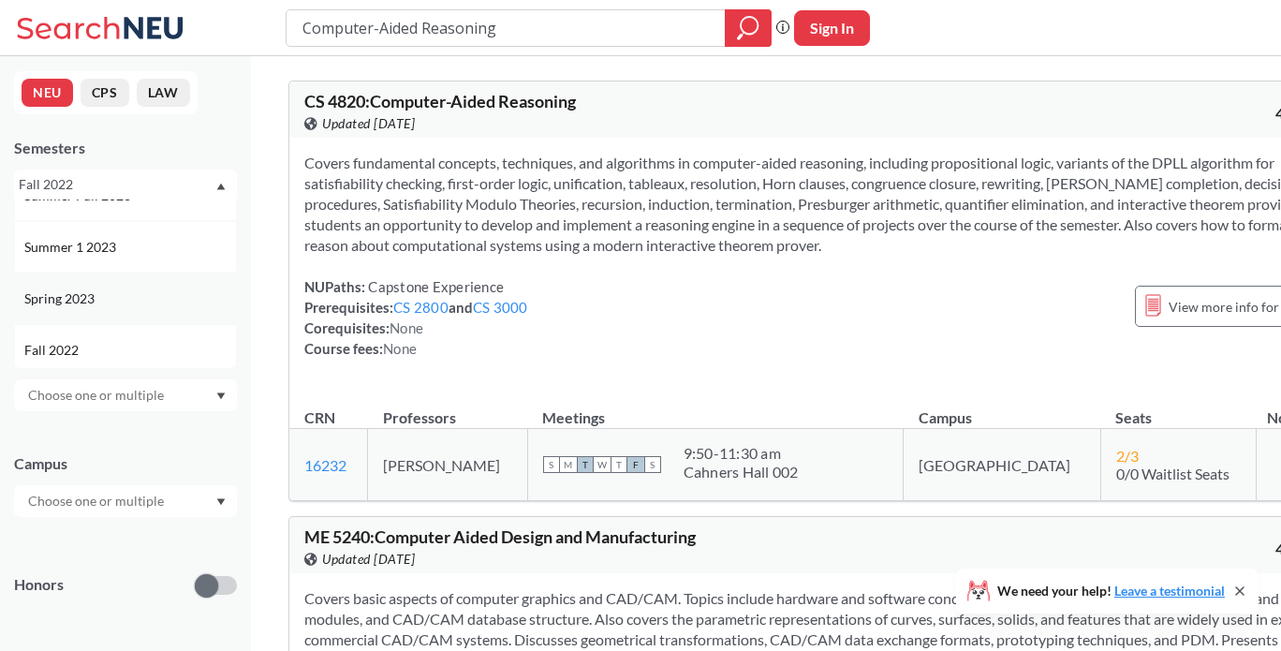
click at [121, 302] on div "Spring 2023" at bounding box center [130, 298] width 212 height 21
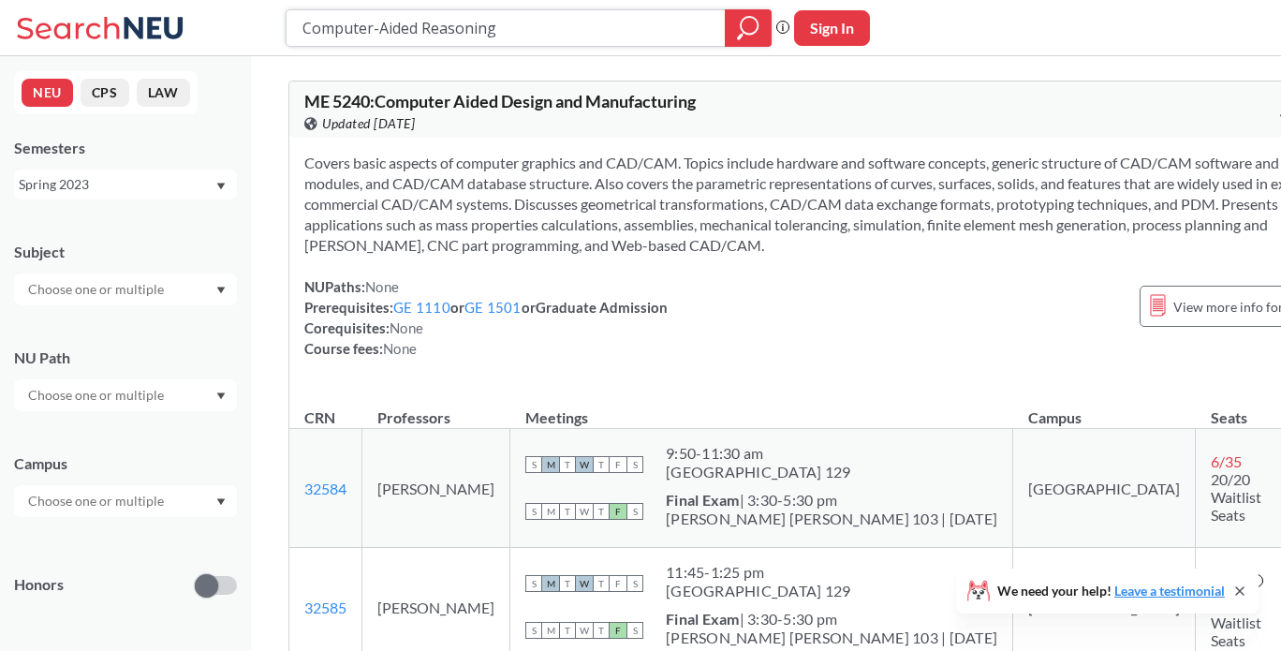
click at [638, 37] on input "Computer-Aided Reasoning" at bounding box center [506, 28] width 411 height 32
click at [179, 200] on div "NEU CPS LAW Semesters Spring 2023 Subject NU Path Campus Honors Class Type Lect…" at bounding box center [125, 353] width 251 height 595
click at [197, 196] on div "Spring 2023" at bounding box center [125, 185] width 223 height 30
click at [159, 229] on div "Fall 2025" at bounding box center [130, 225] width 212 height 21
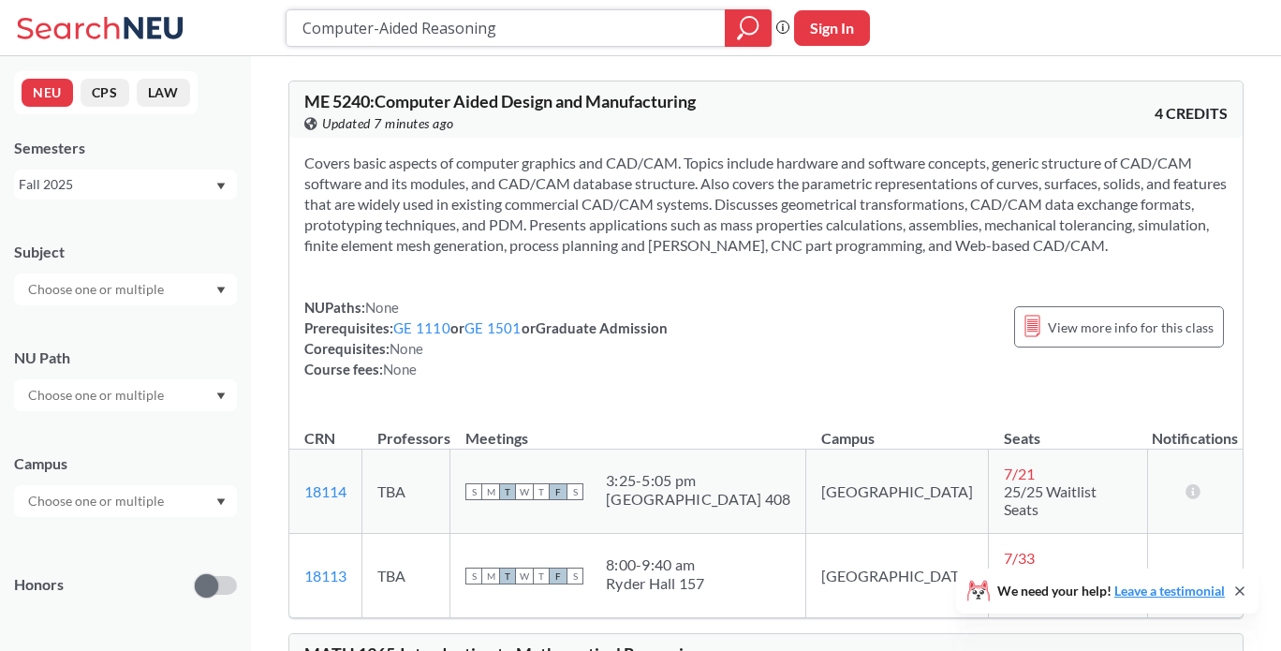
paste input "Foundations of Cryptography"
type input "Foundations of Cryptography"
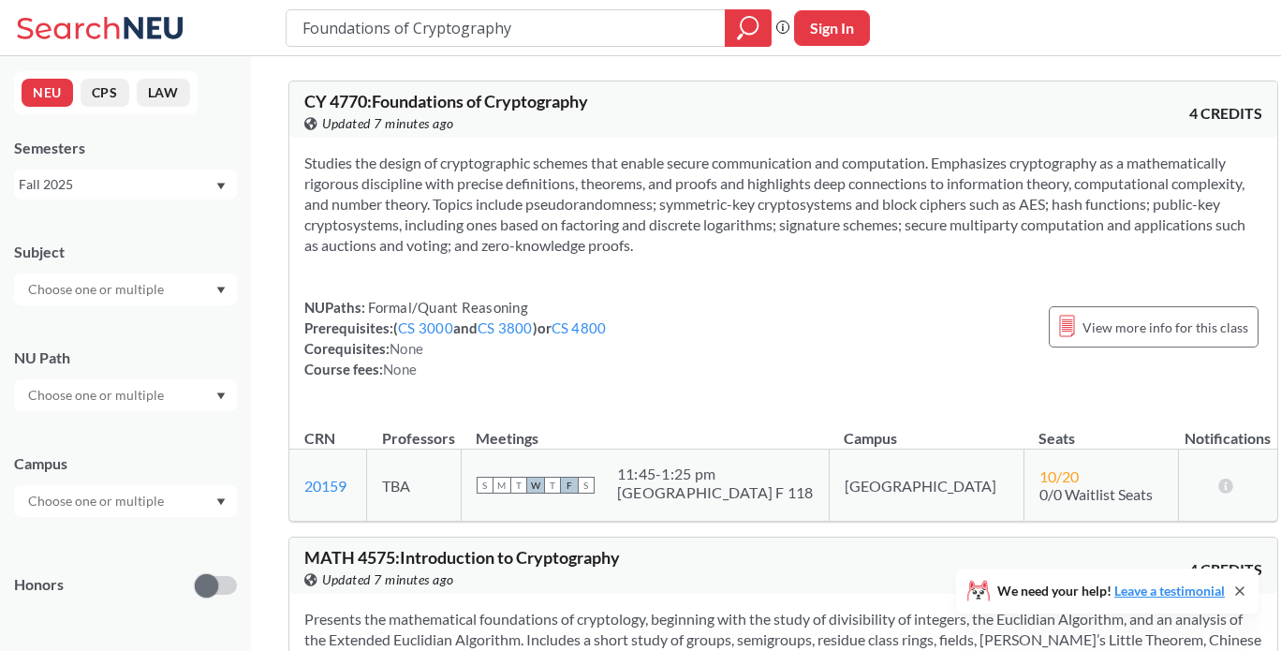
click at [155, 178] on div "Fall 2025" at bounding box center [117, 184] width 196 height 21
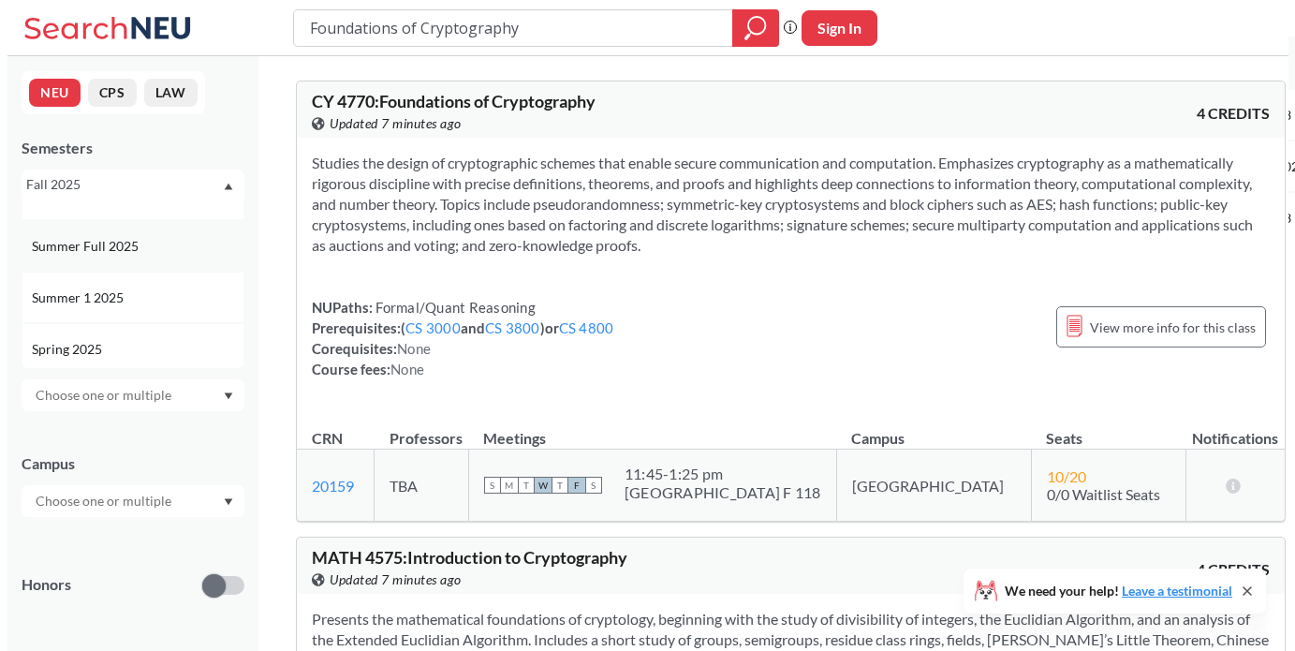
scroll to position [83, 0]
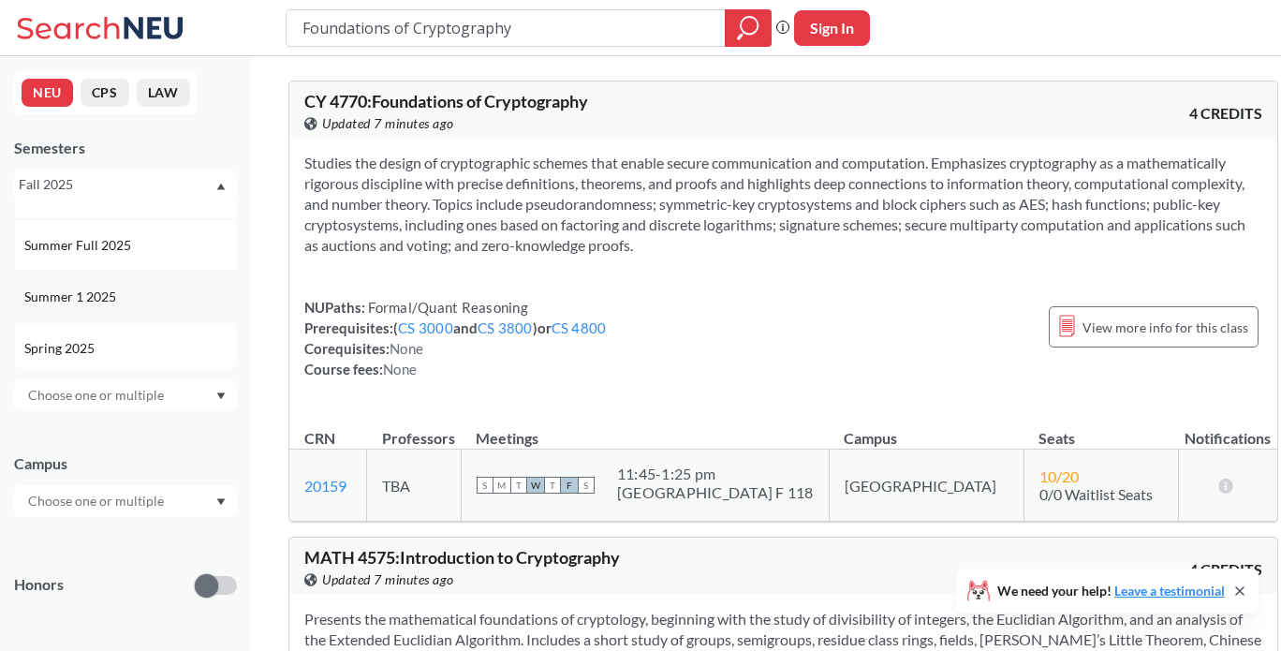
click at [118, 301] on span "Summer 1 2025" at bounding box center [72, 297] width 96 height 21
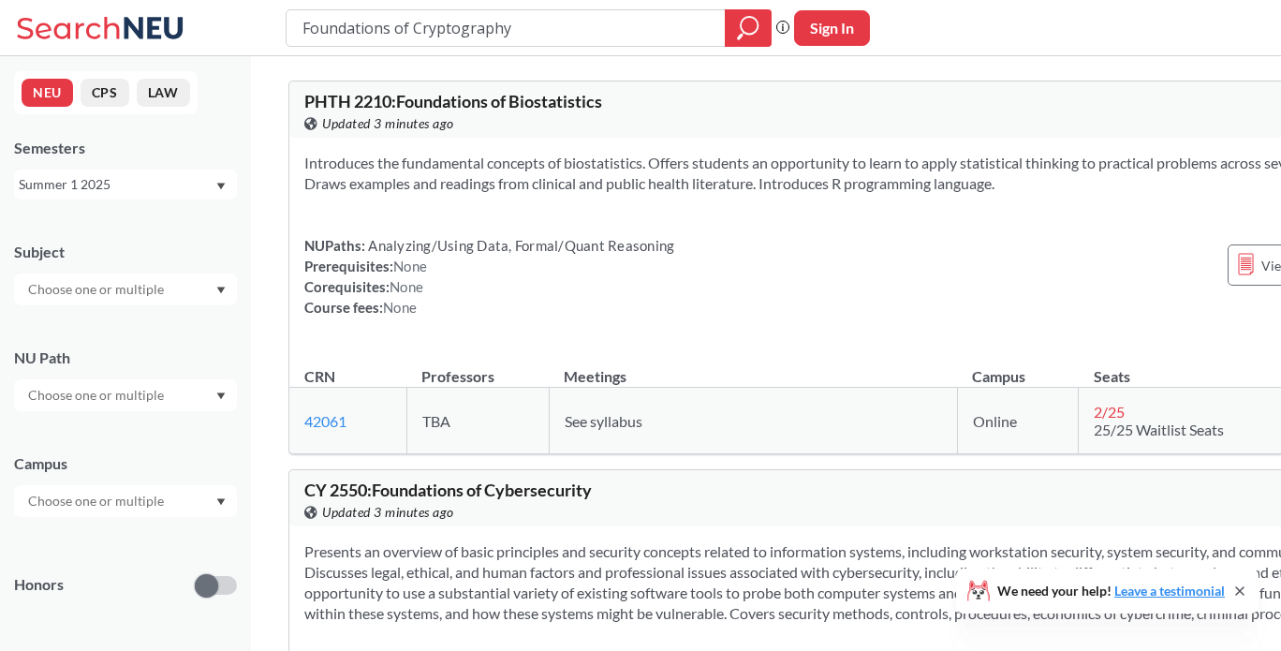
click at [146, 180] on div "Summer 1 2025" at bounding box center [117, 184] width 196 height 21
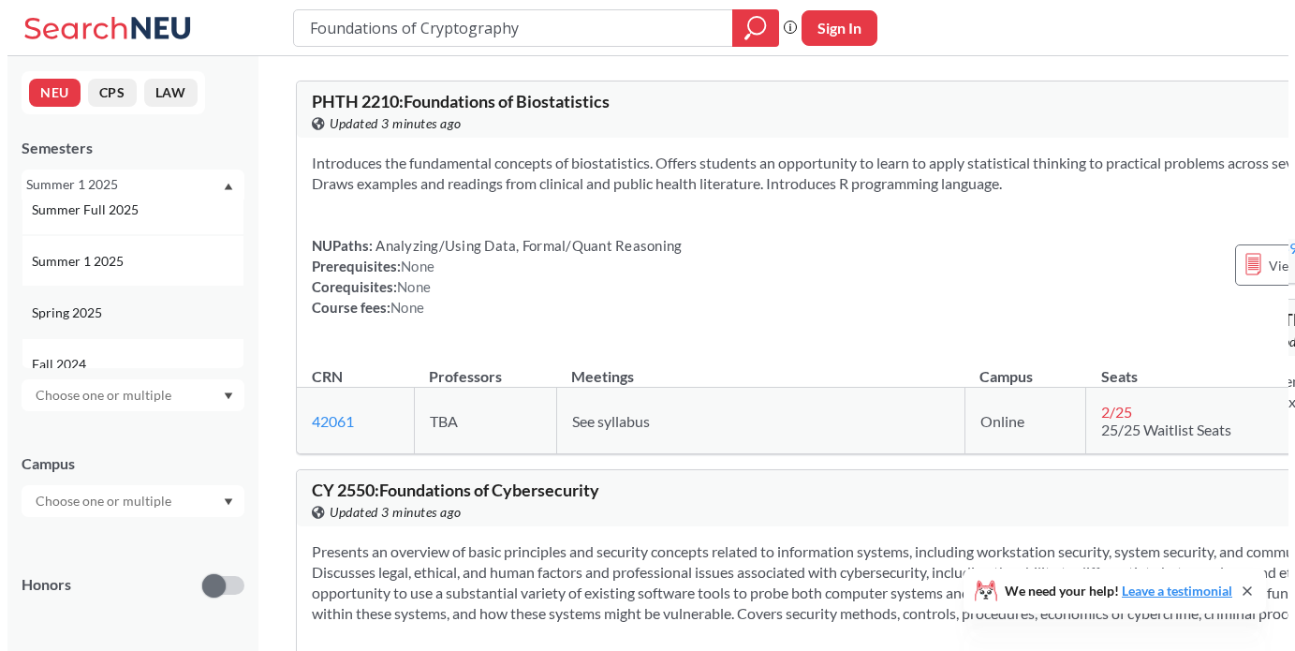
scroll to position [151, 0]
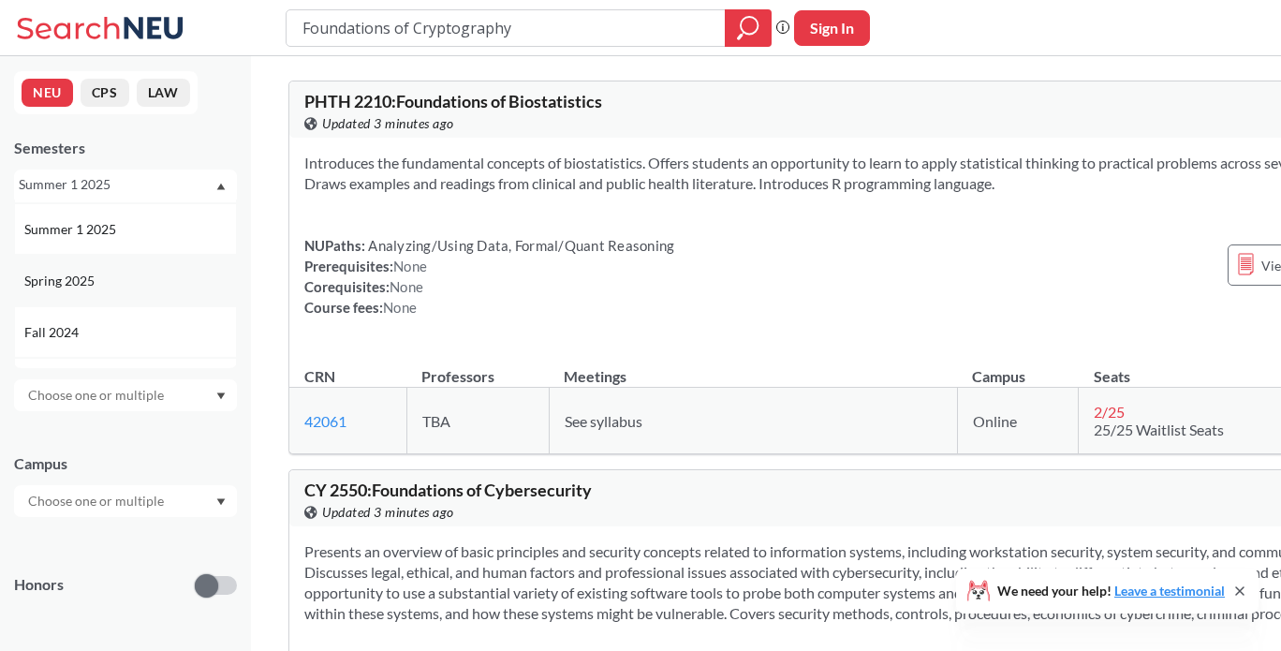
click at [119, 291] on div "Spring 2025" at bounding box center [125, 281] width 223 height 52
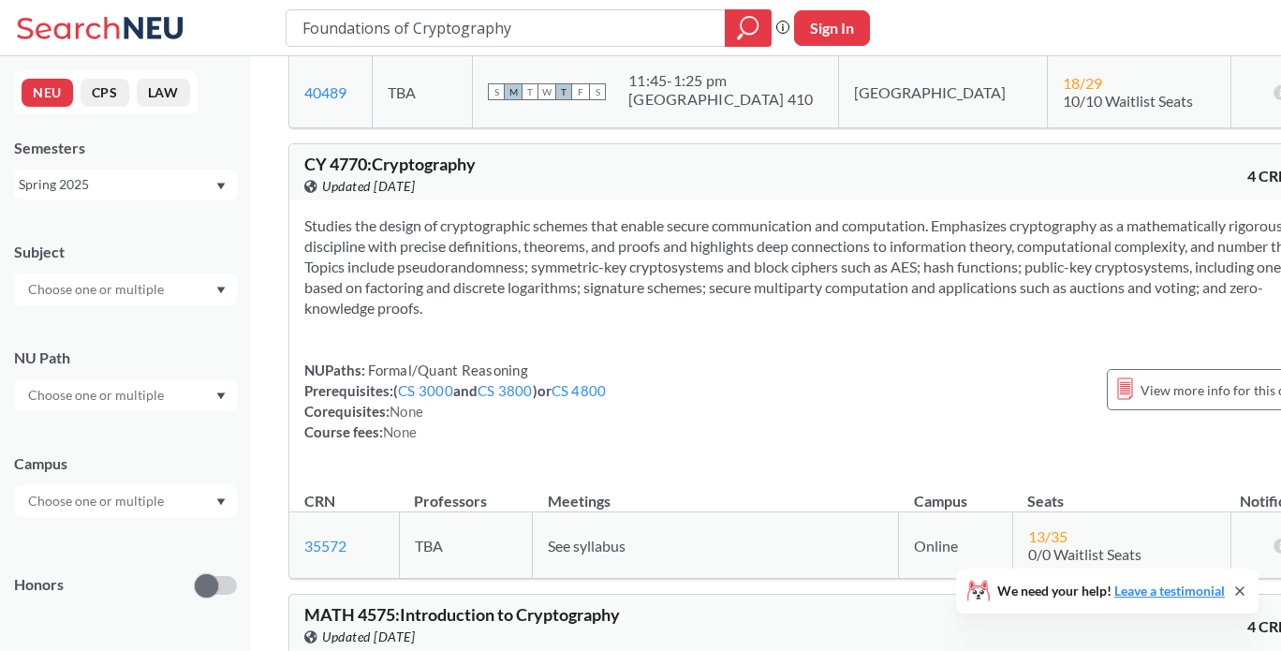
scroll to position [415, 0]
